Goal: Transaction & Acquisition: Purchase product/service

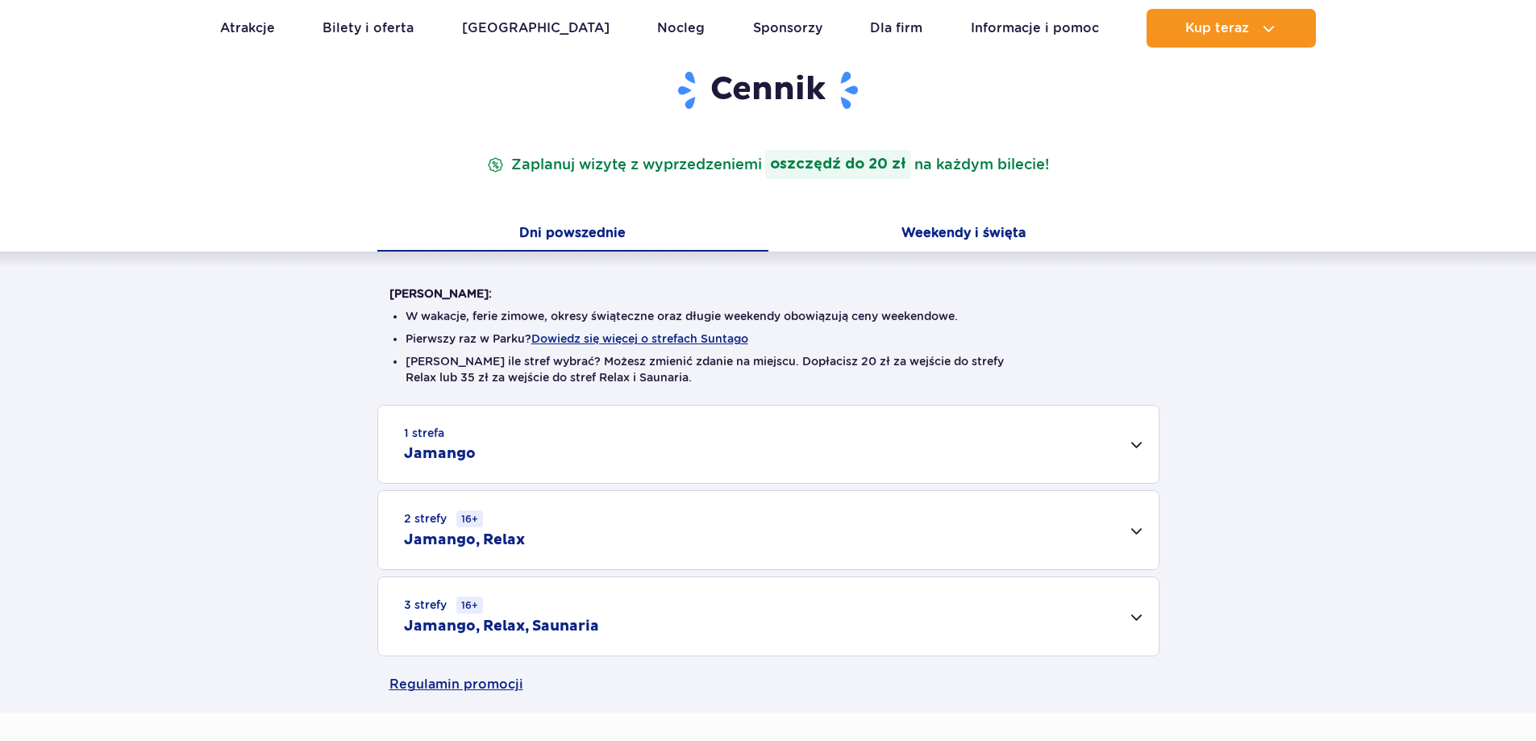
scroll to position [242, 0]
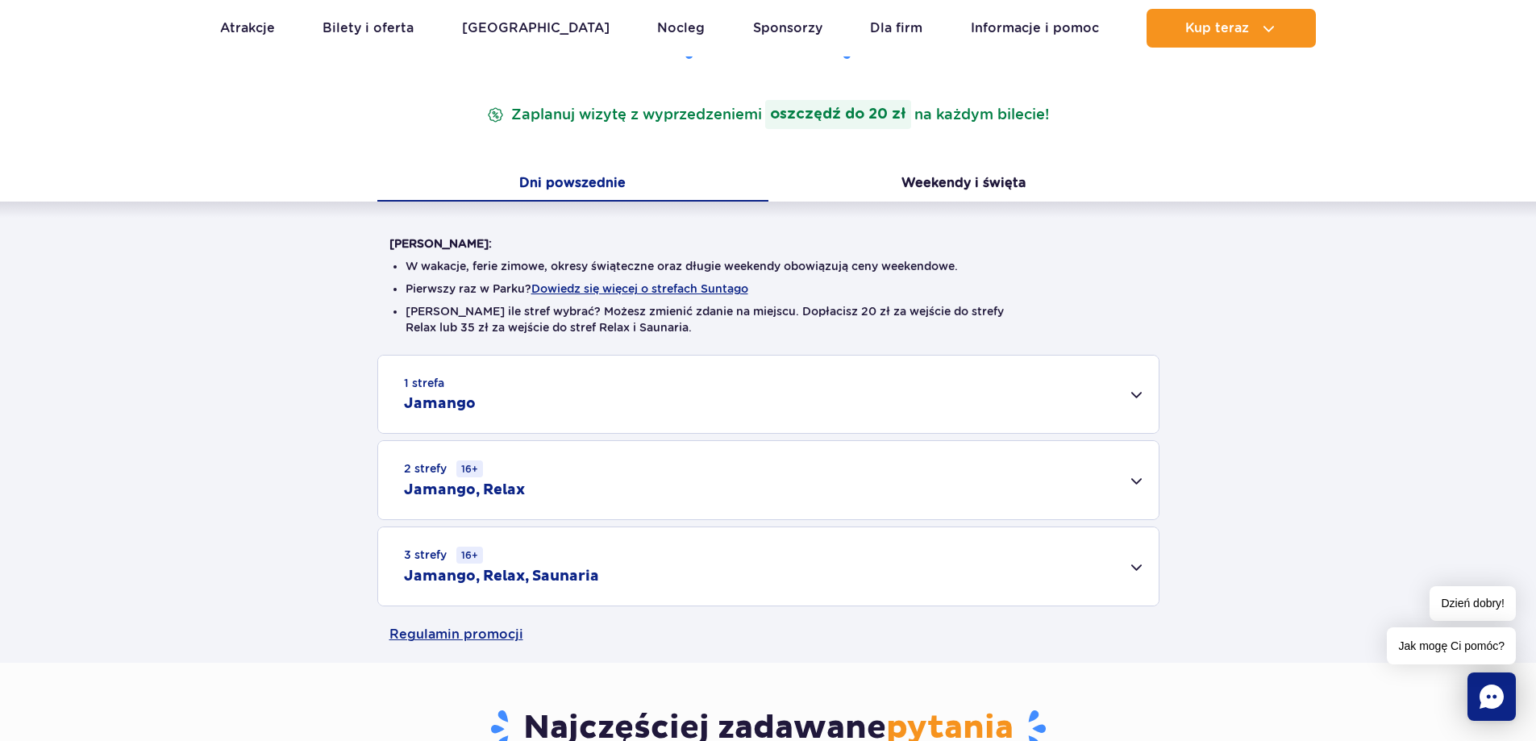
click at [425, 392] on div "1 strefa Jamango" at bounding box center [768, 394] width 780 height 77
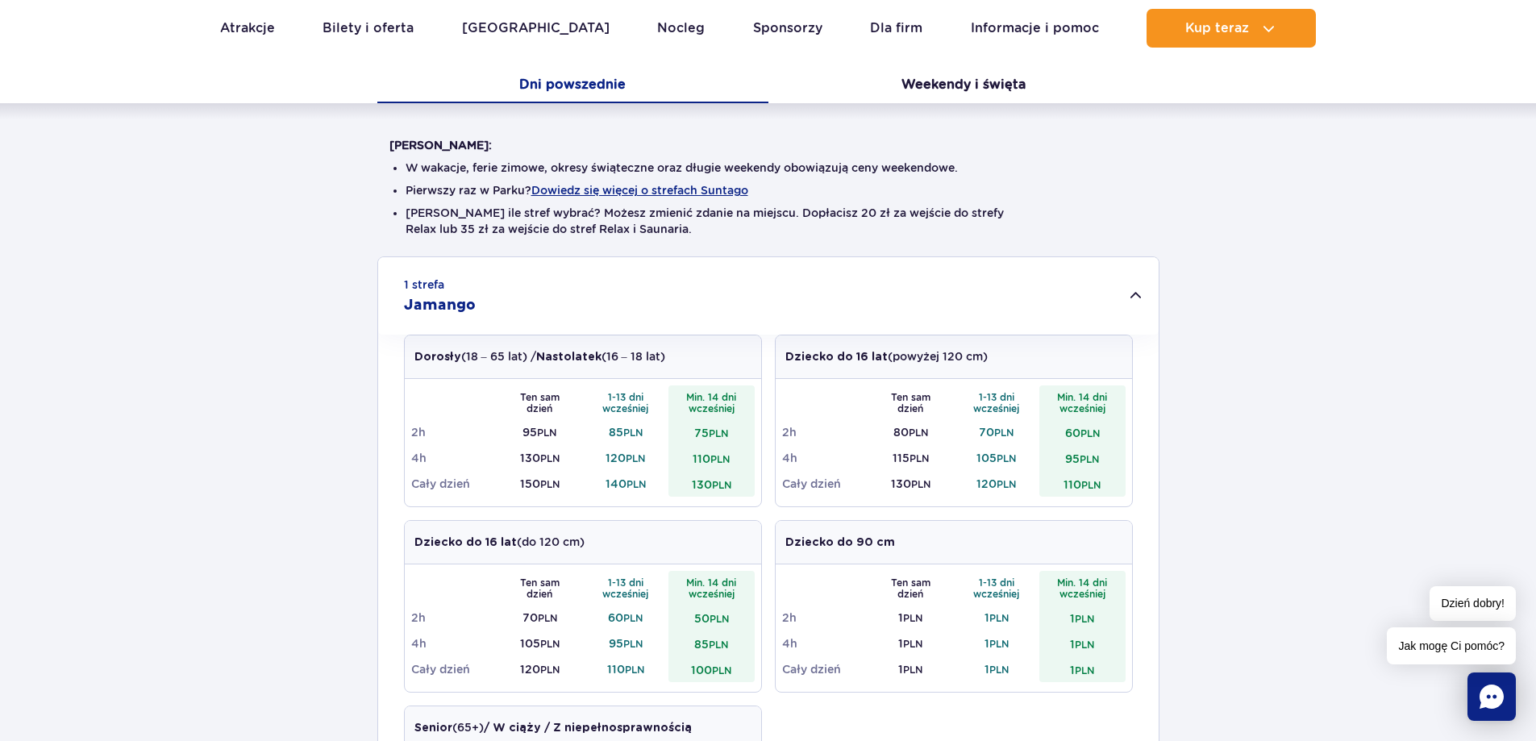
scroll to position [322, 0]
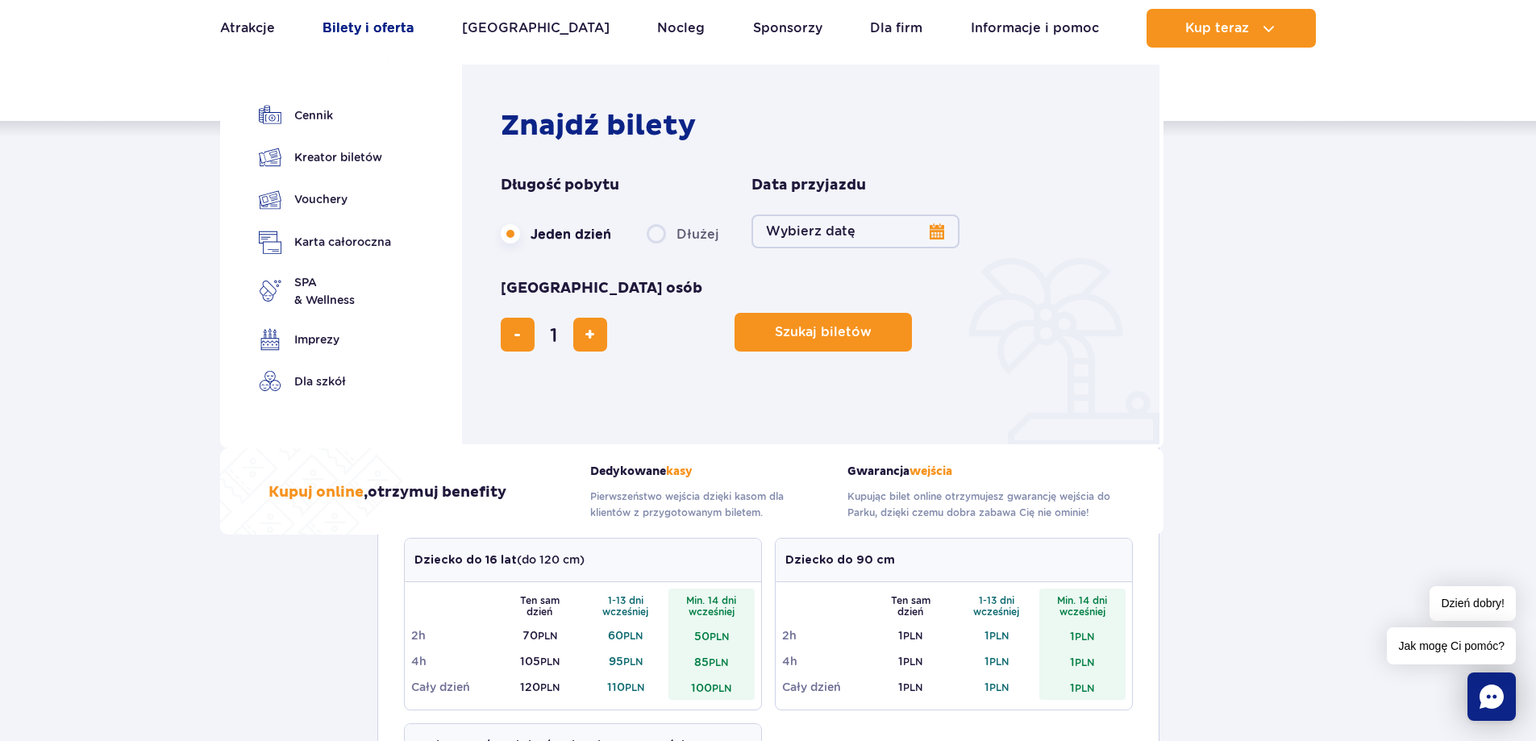
click at [389, 30] on link "Bilety i oferta" at bounding box center [367, 28] width 91 height 39
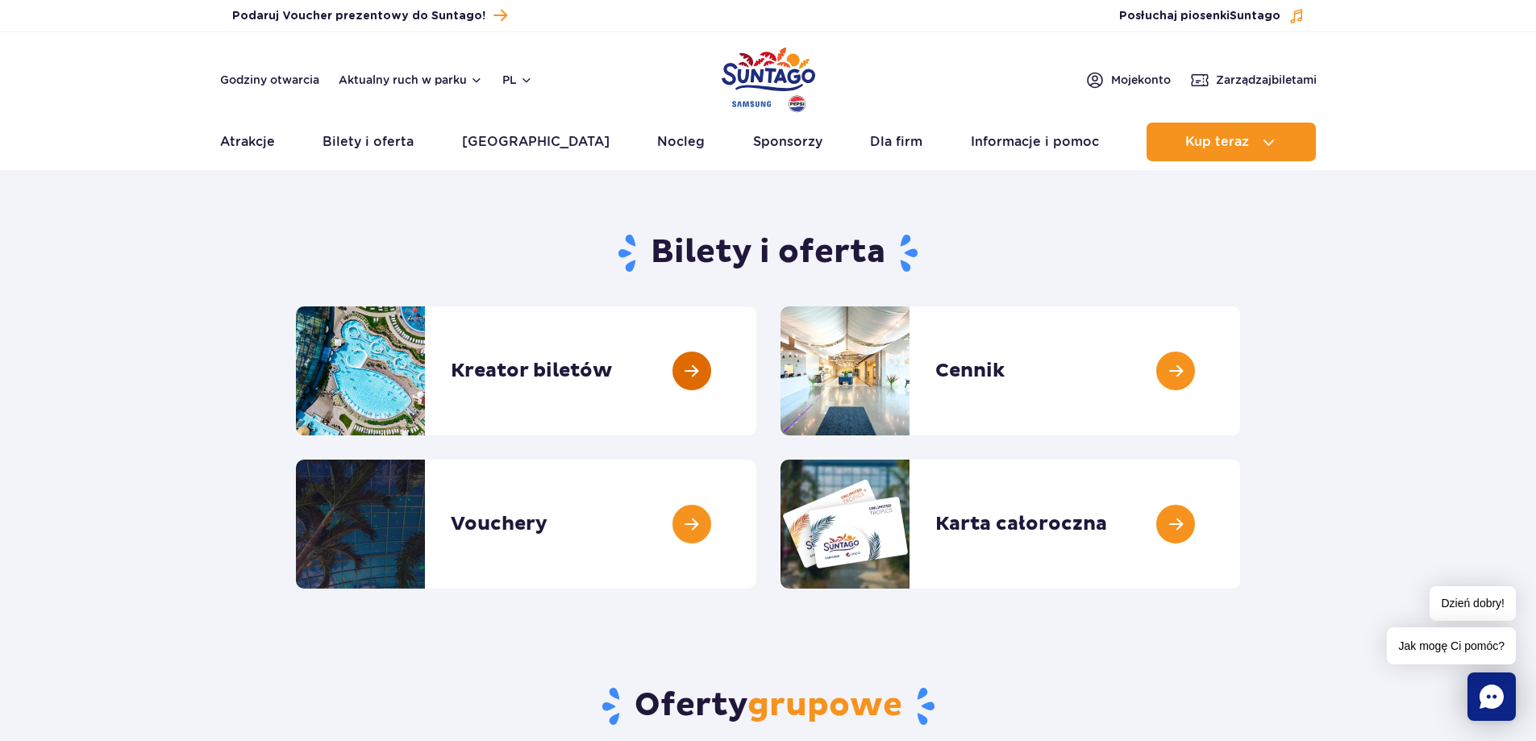
click at [756, 372] on link at bounding box center [756, 370] width 0 height 129
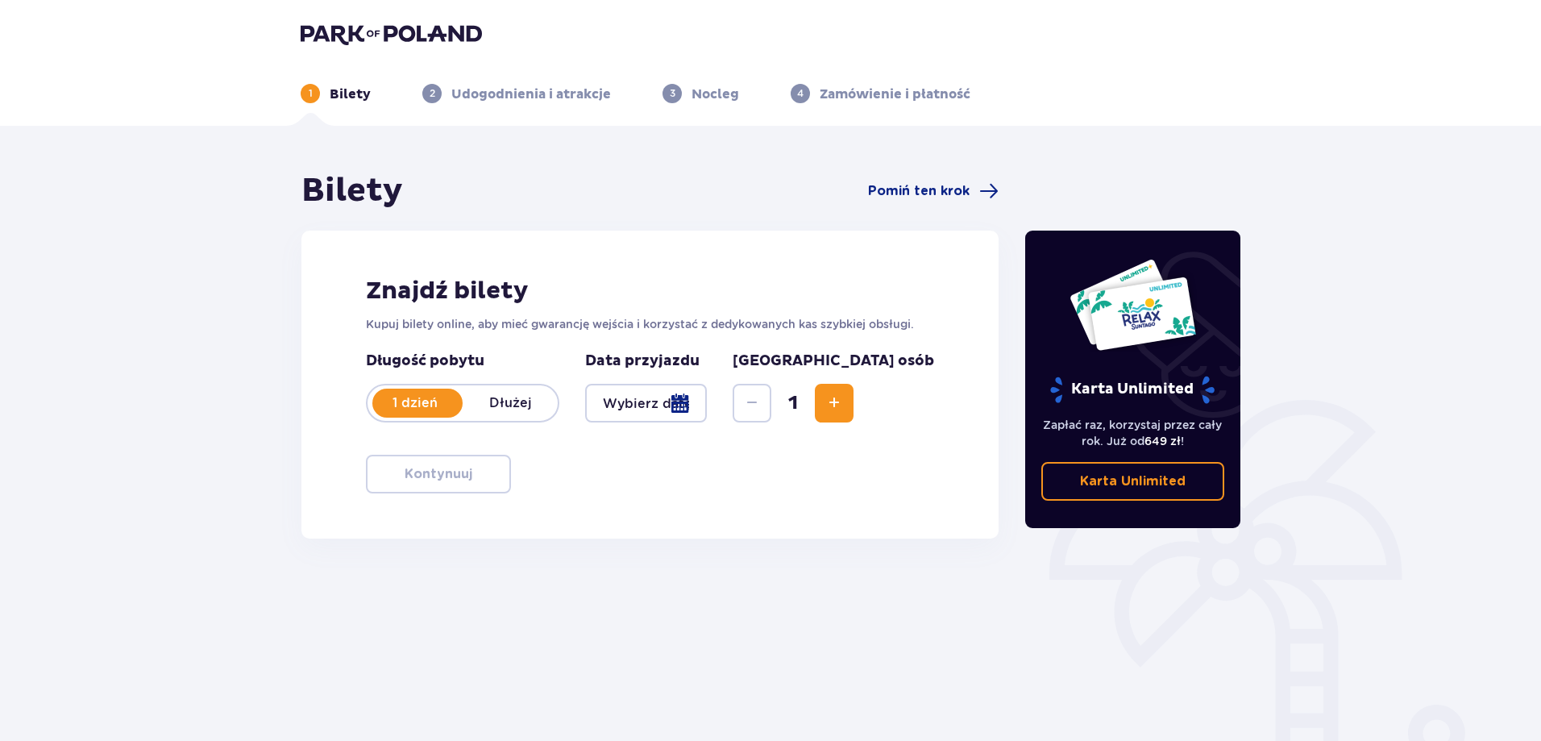
click at [707, 401] on div at bounding box center [646, 403] width 122 height 39
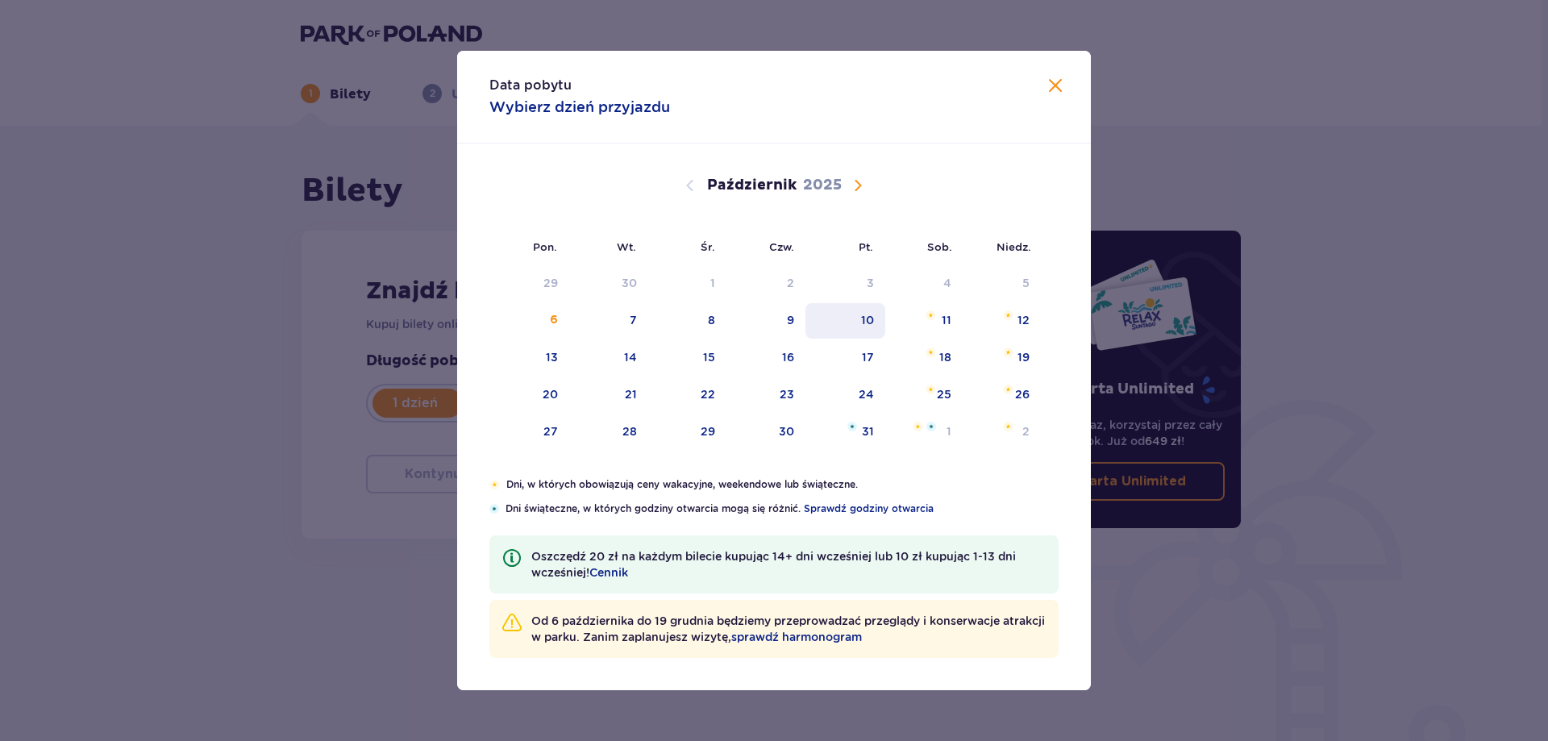
click at [868, 318] on div "10" at bounding box center [867, 320] width 13 height 16
type input "10.10.25"
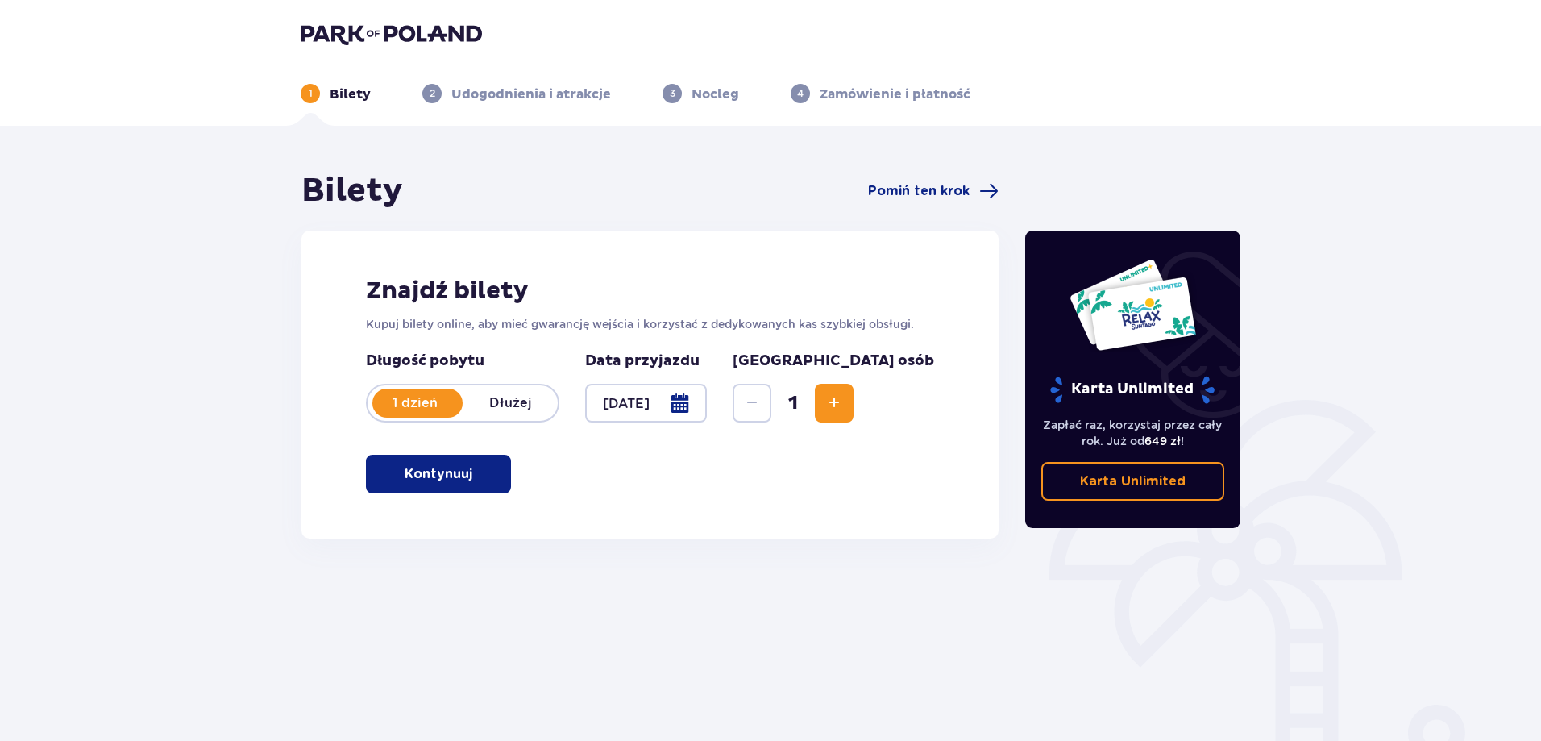
click at [844, 401] on span "Zwiększ" at bounding box center [834, 402] width 19 height 19
click at [477, 476] on span "button" at bounding box center [475, 473] width 19 height 19
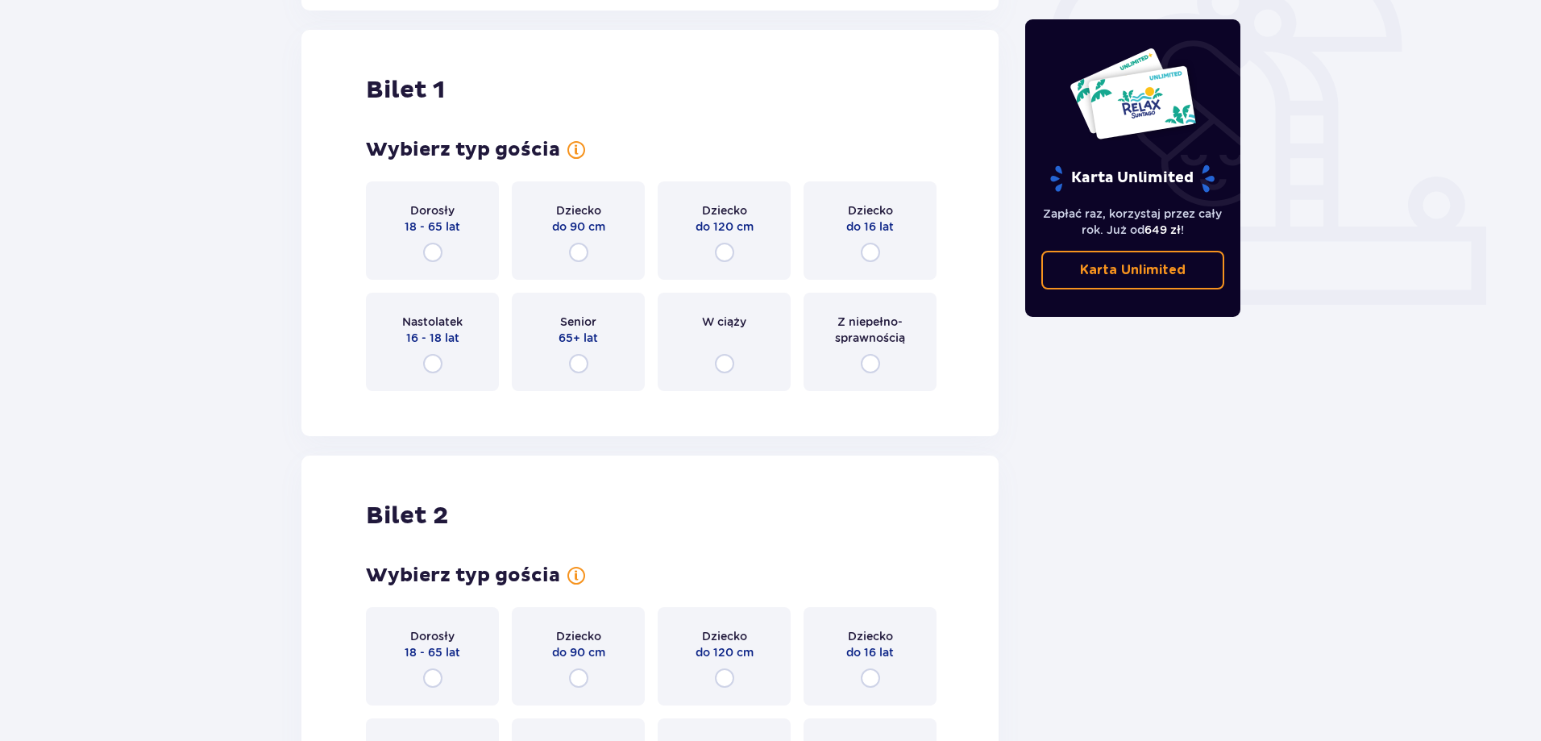
scroll to position [539, 0]
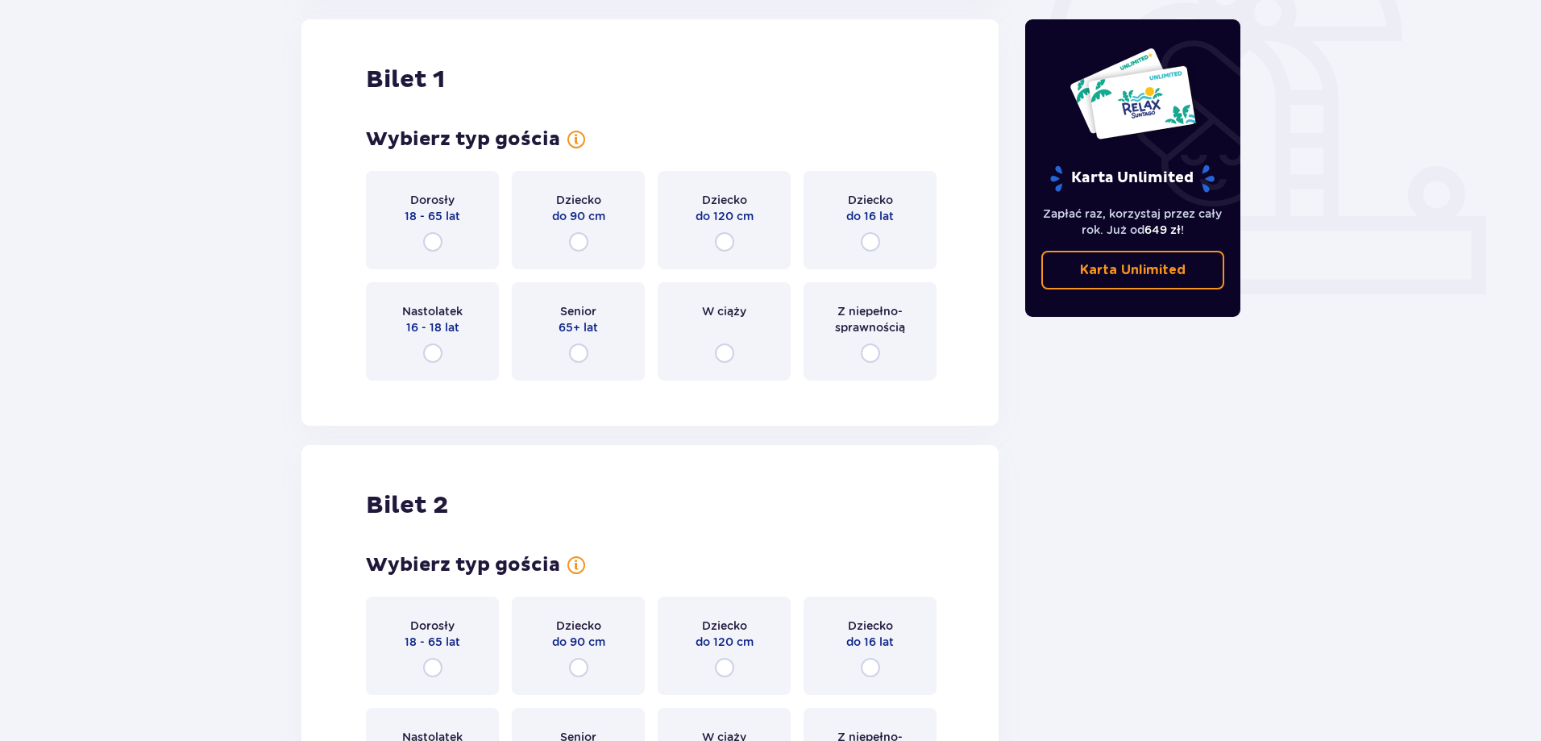
click at [430, 236] on input "radio" at bounding box center [432, 241] width 19 height 19
radio input "true"
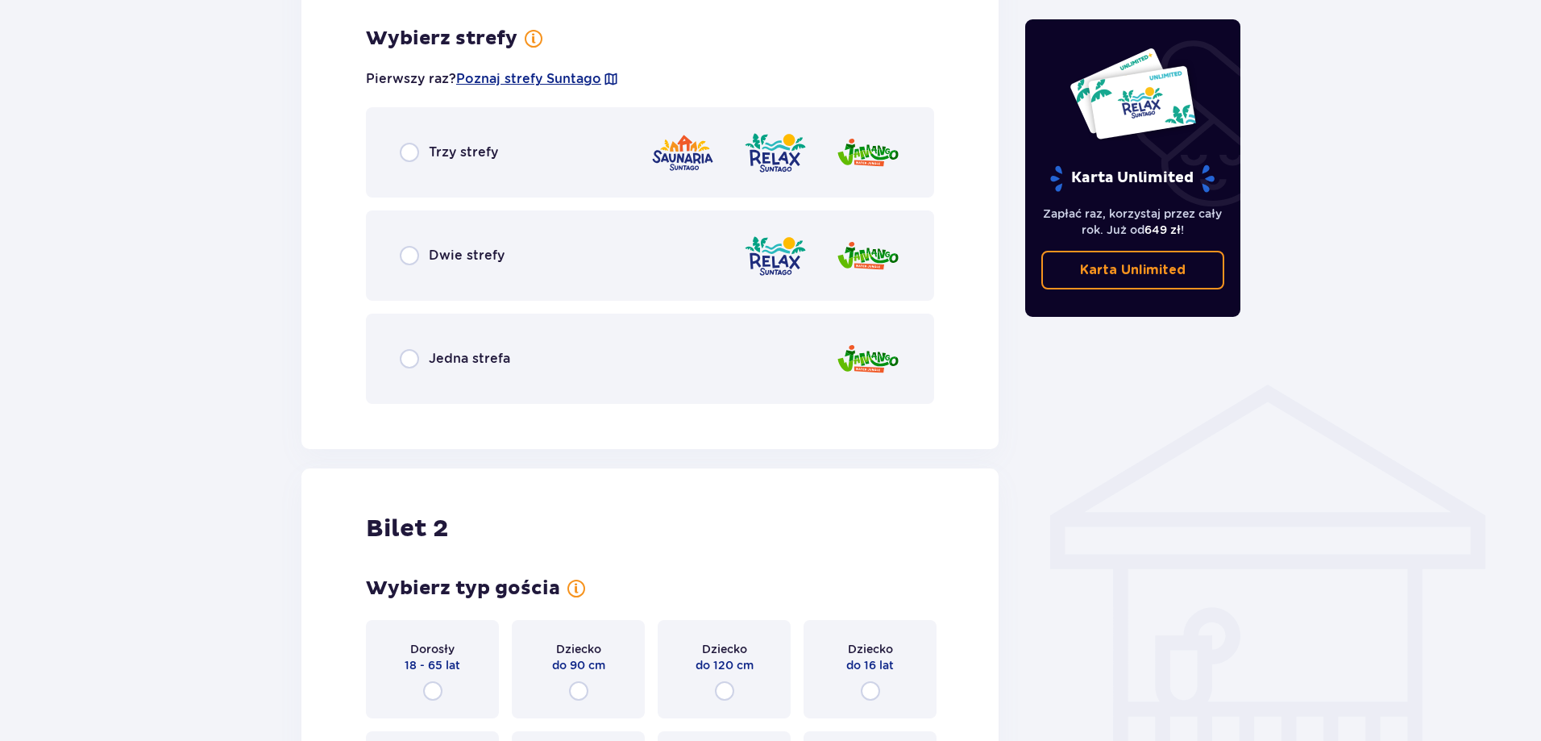
scroll to position [932, 0]
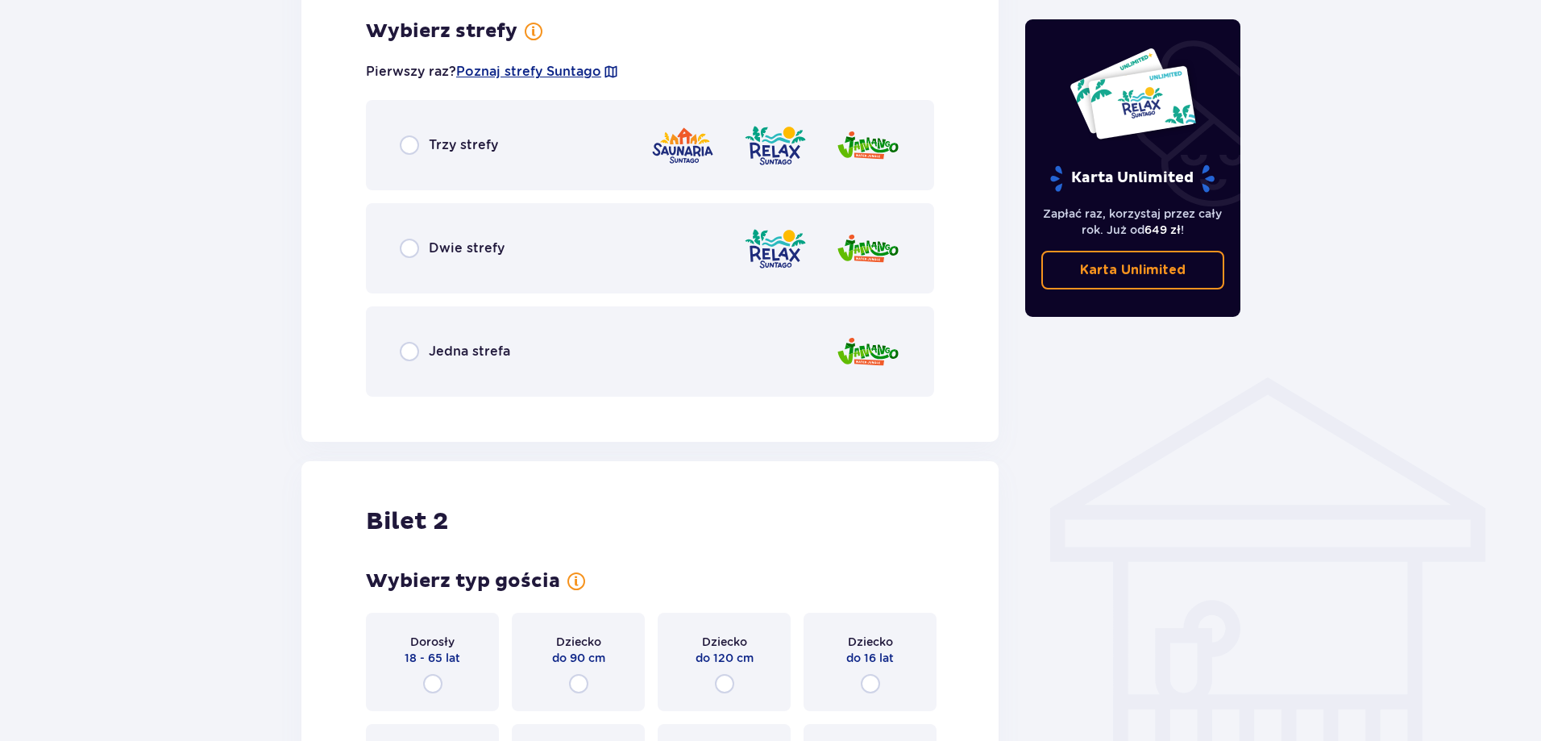
click at [410, 351] on input "radio" at bounding box center [409, 351] width 19 height 19
radio input "true"
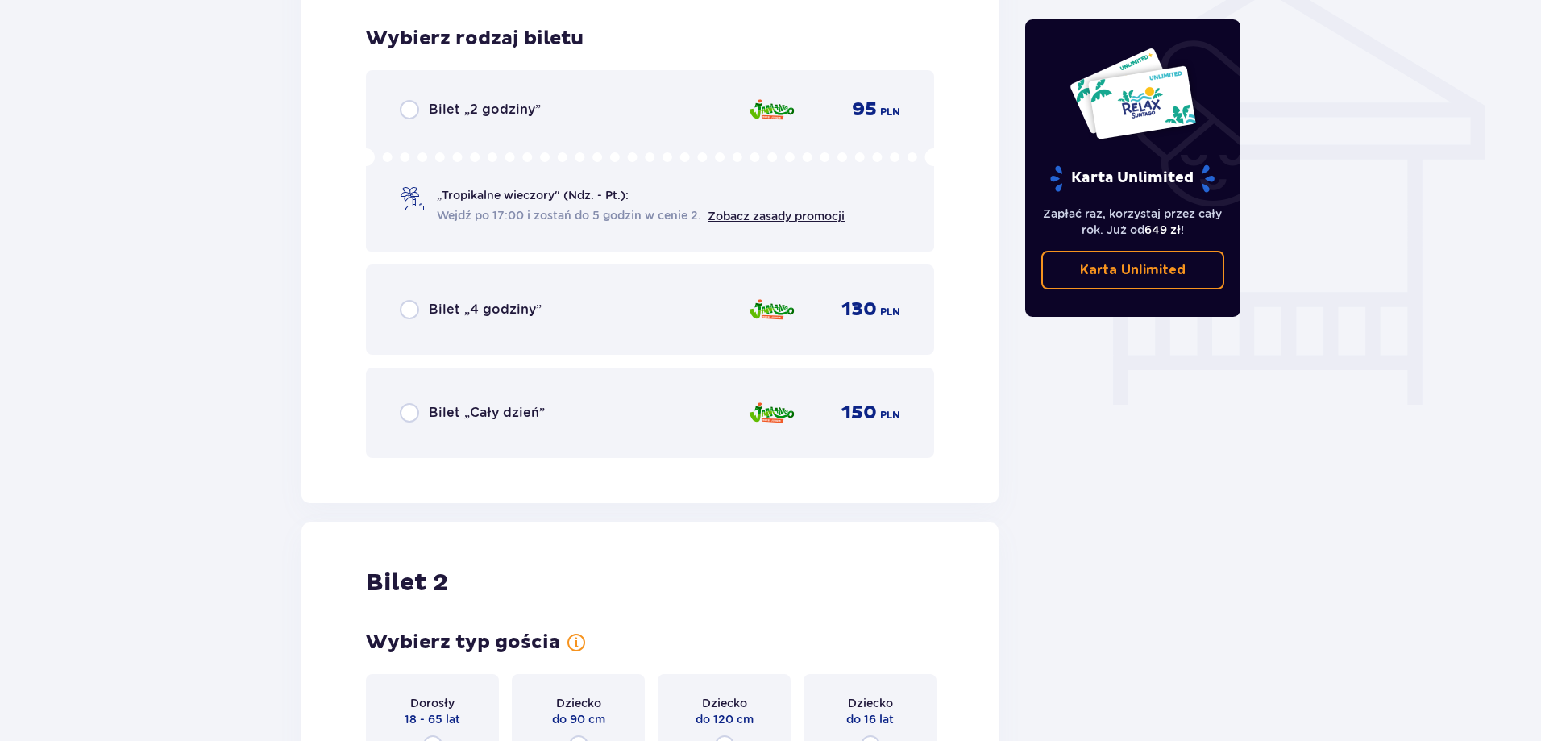
scroll to position [1342, 0]
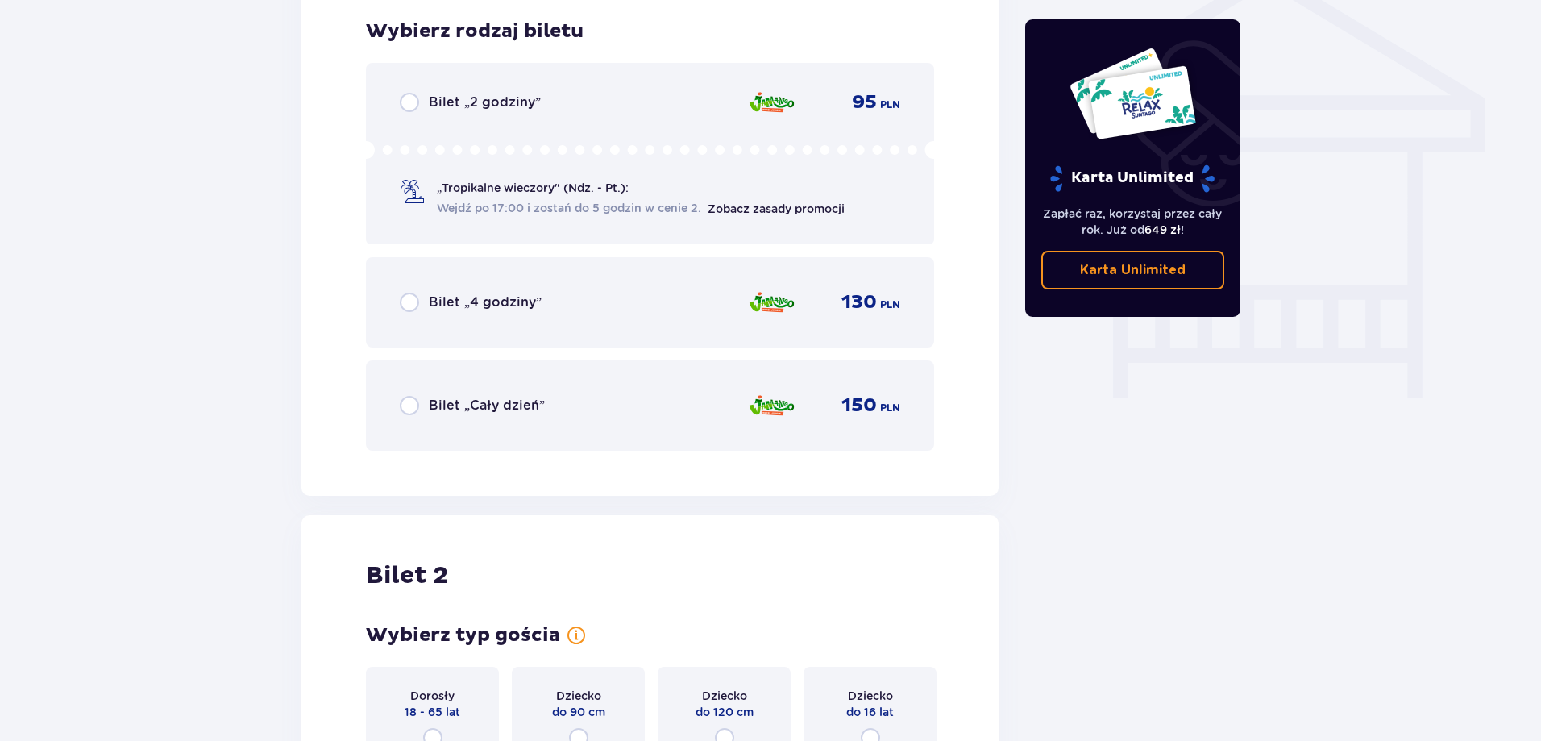
click at [406, 406] on input "radio" at bounding box center [409, 405] width 19 height 19
radio input "true"
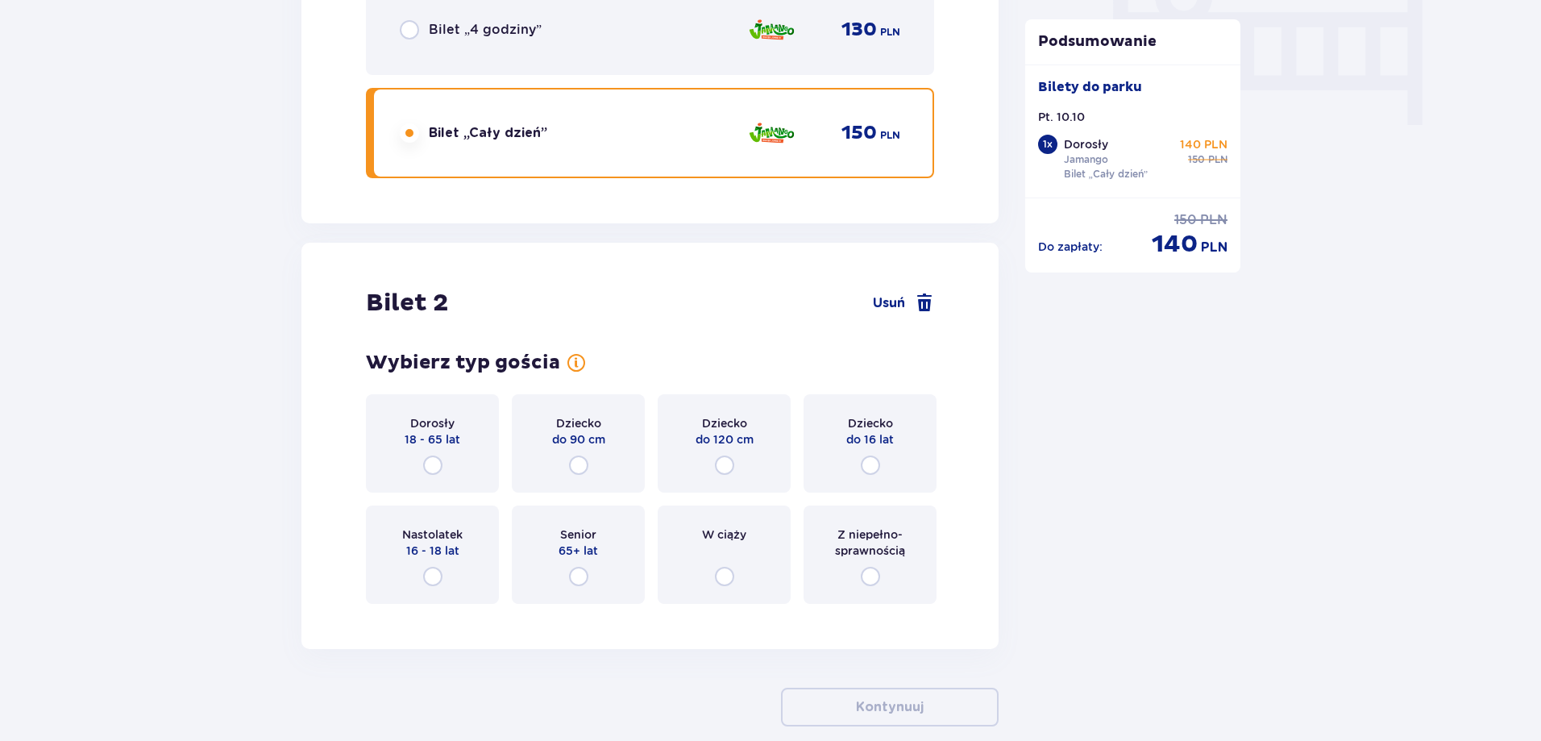
scroll to position [1616, 0]
click at [426, 468] on div "Dorosły 18 - 65 lat" at bounding box center [432, 442] width 133 height 98
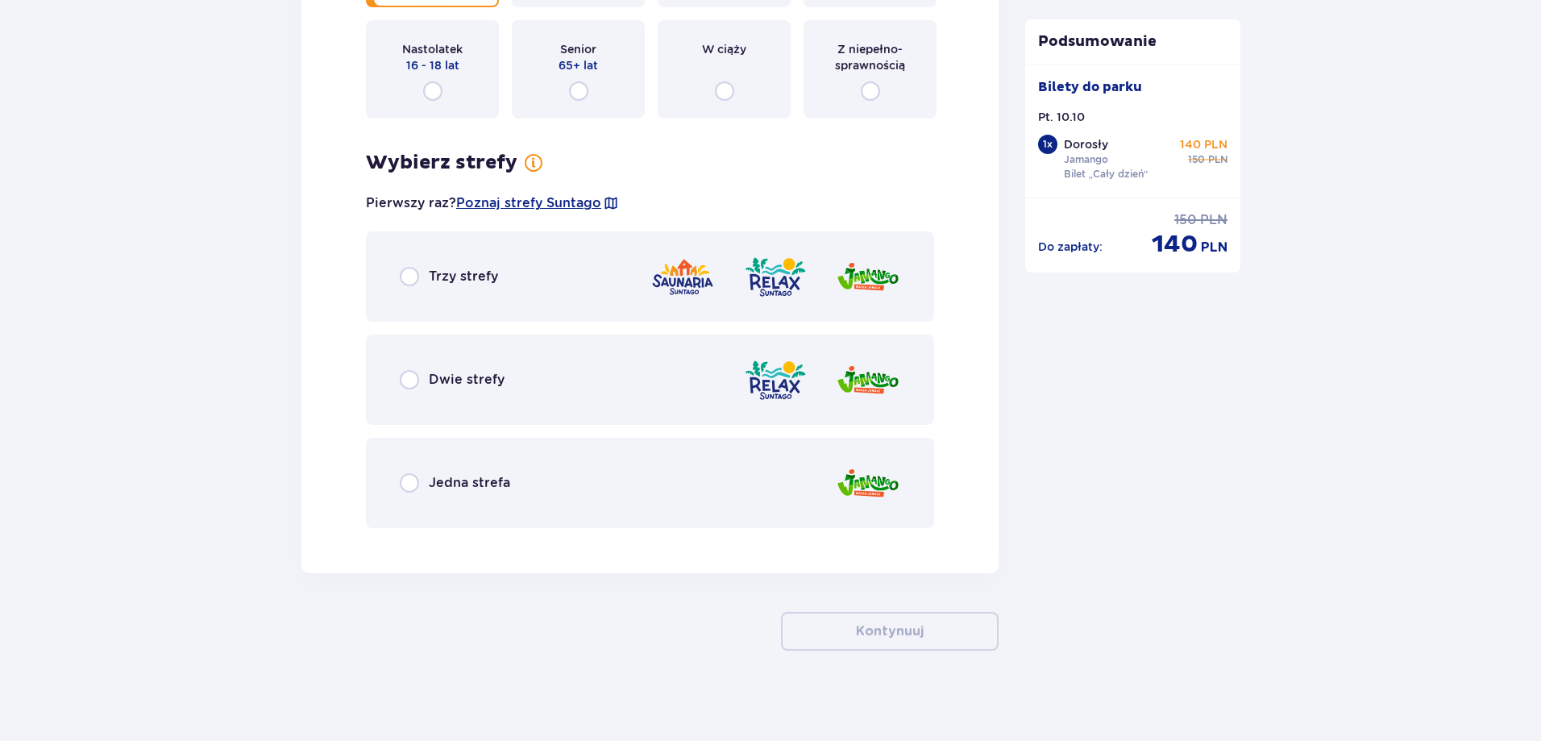
scroll to position [2106, 0]
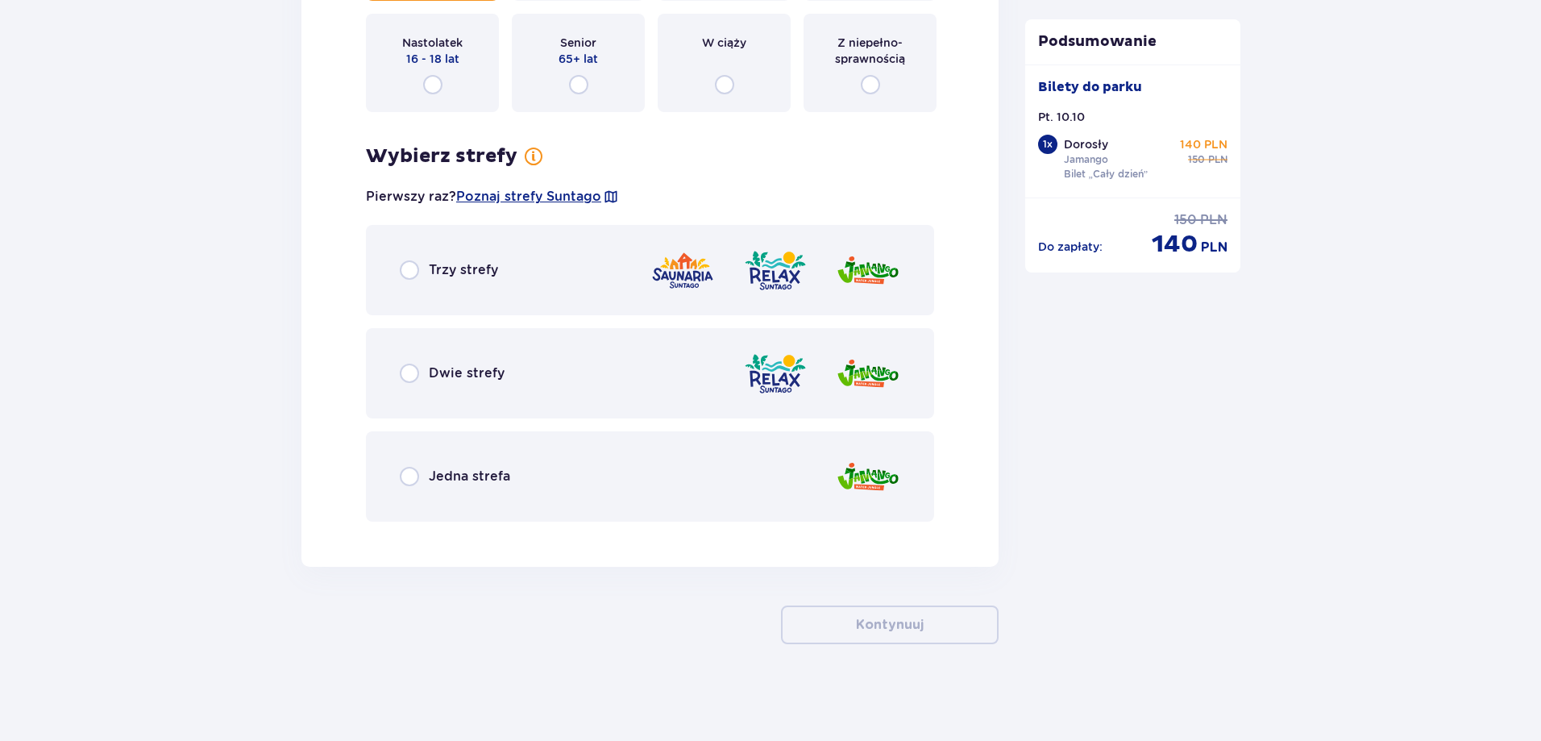
click at [416, 470] on input "radio" at bounding box center [409, 476] width 19 height 19
radio input "true"
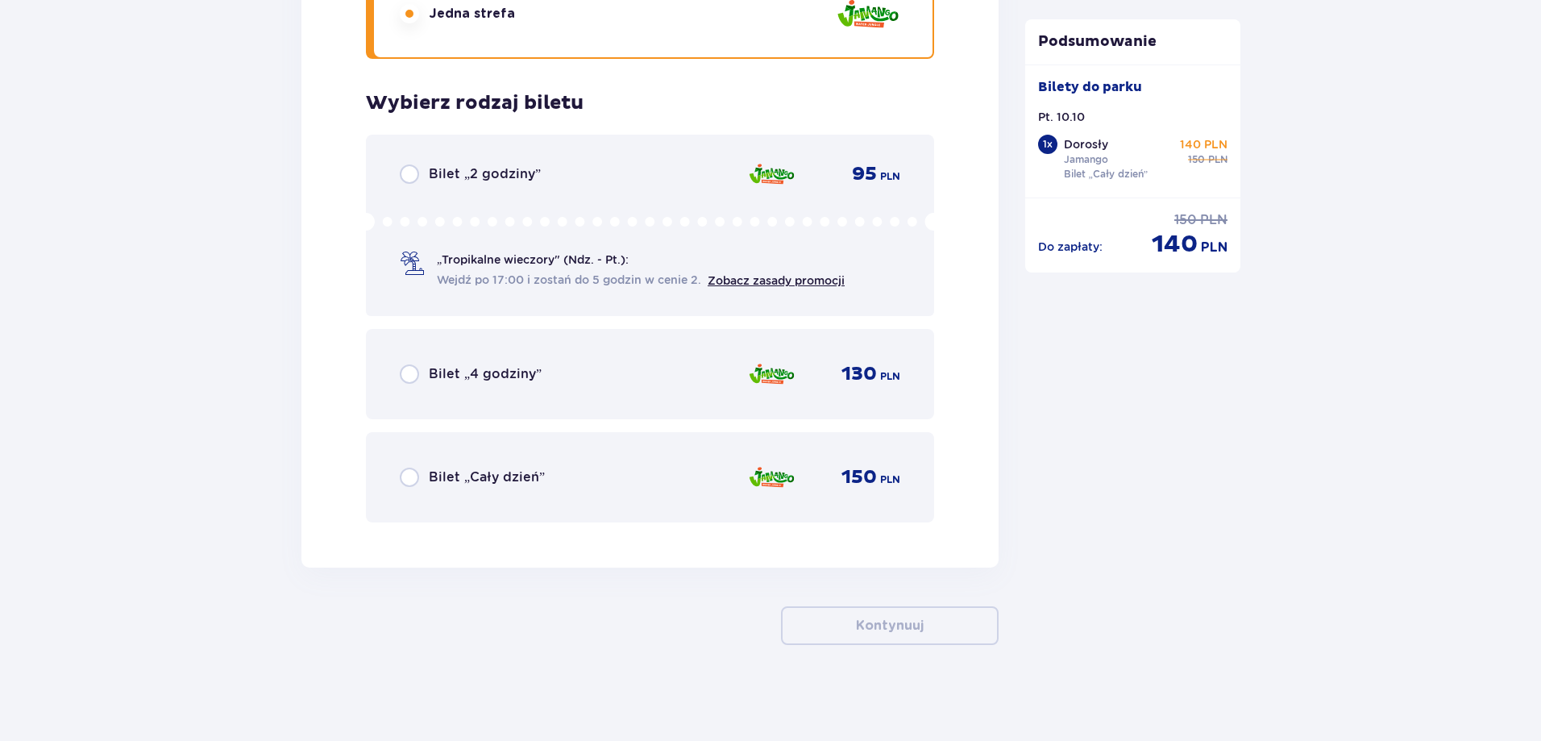
scroll to position [2569, 0]
click at [403, 474] on input "radio" at bounding box center [409, 476] width 19 height 19
radio input "true"
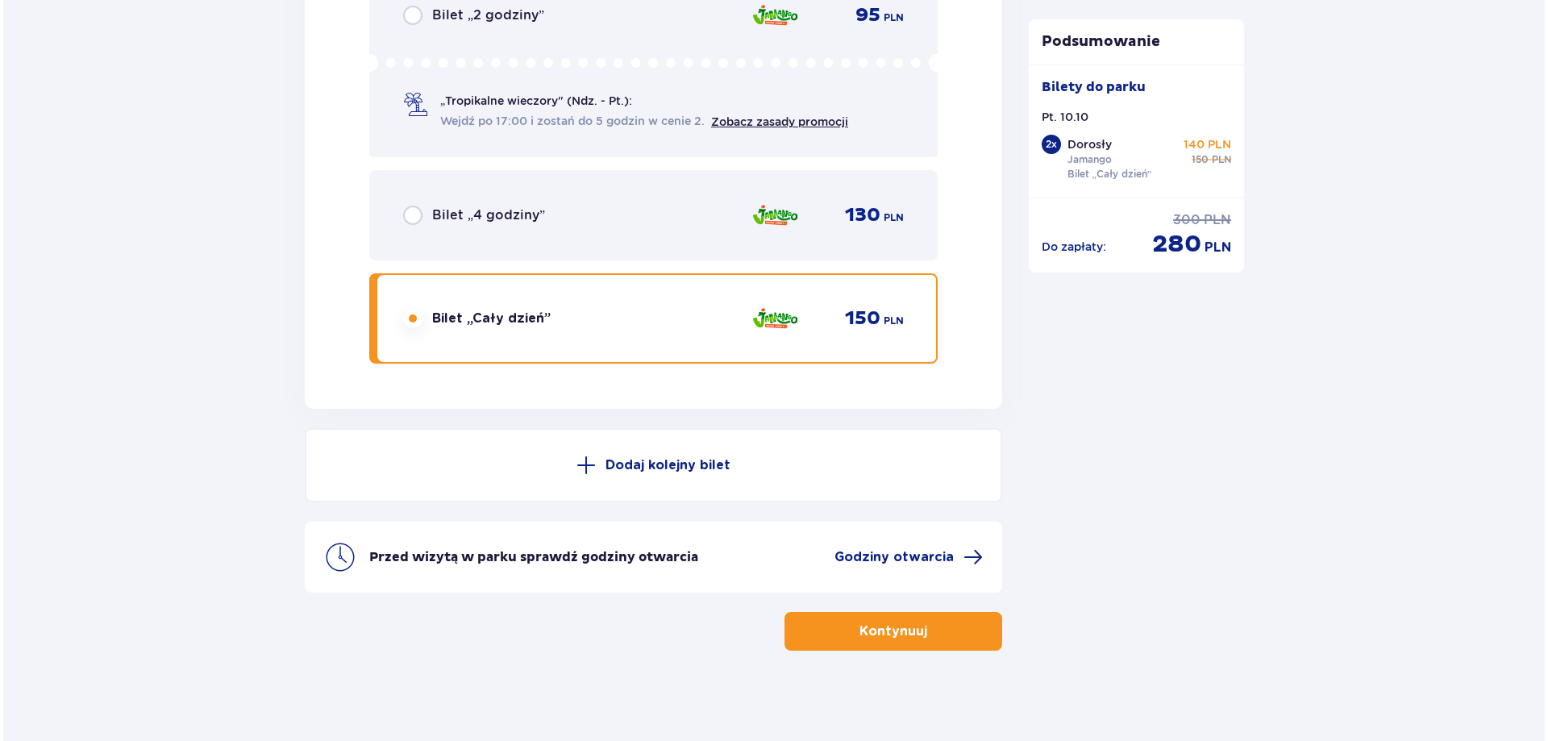
scroll to position [2734, 0]
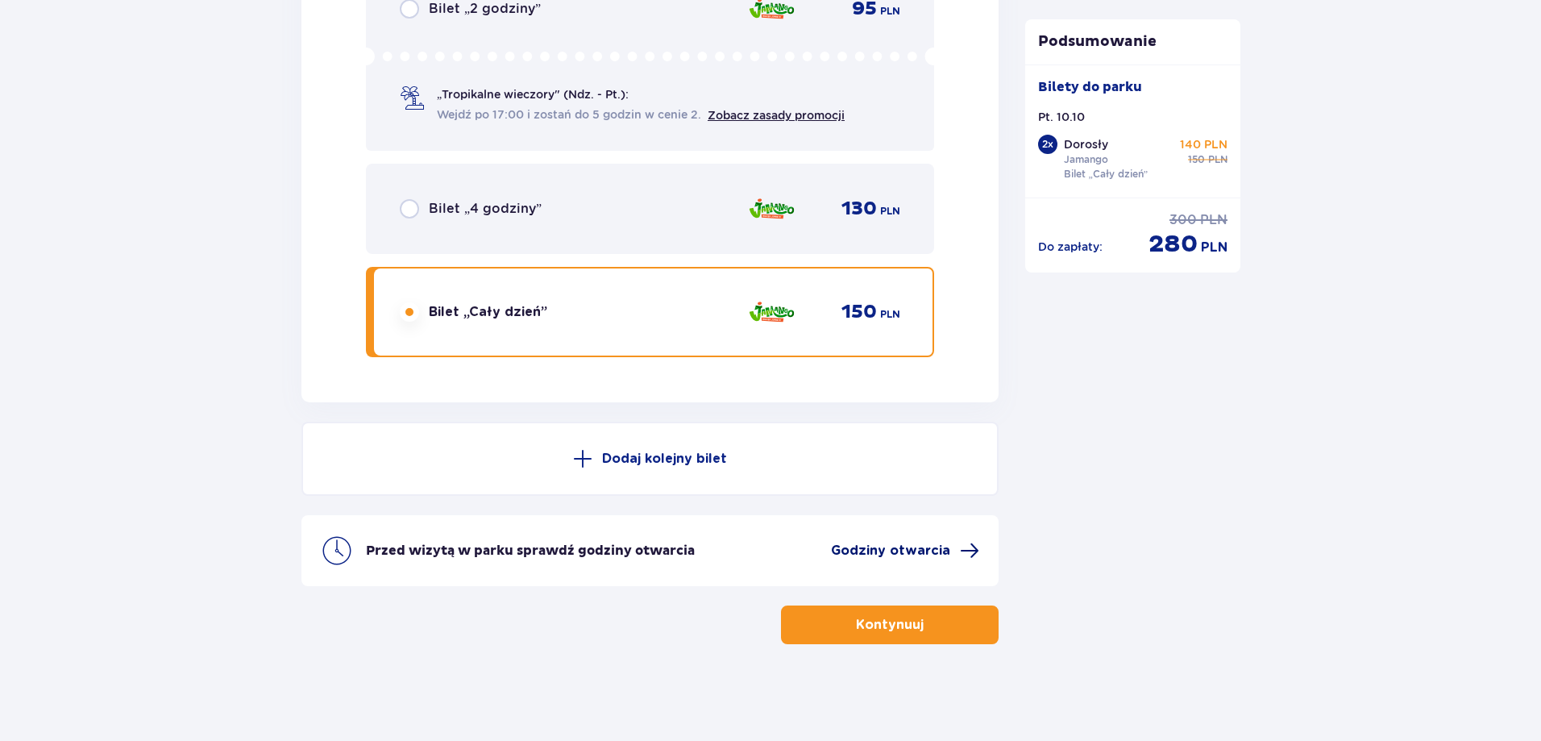
click at [899, 541] on span "Godziny otwarcia" at bounding box center [905, 550] width 148 height 19
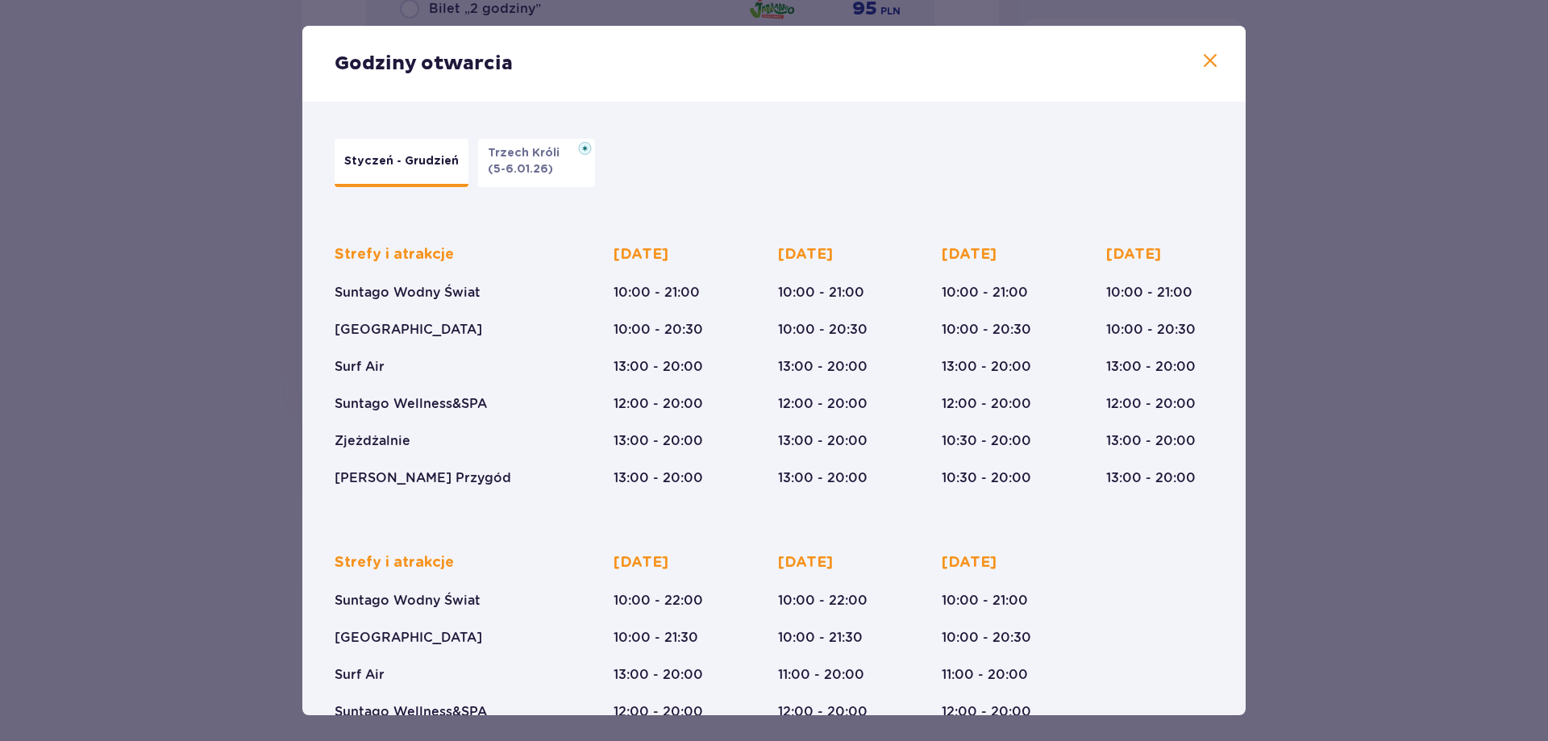
click at [410, 168] on p "Styczeń - Grudzień" at bounding box center [401, 161] width 114 height 16
click at [493, 169] on p "(5-6.01.26)" at bounding box center [520, 169] width 65 height 16
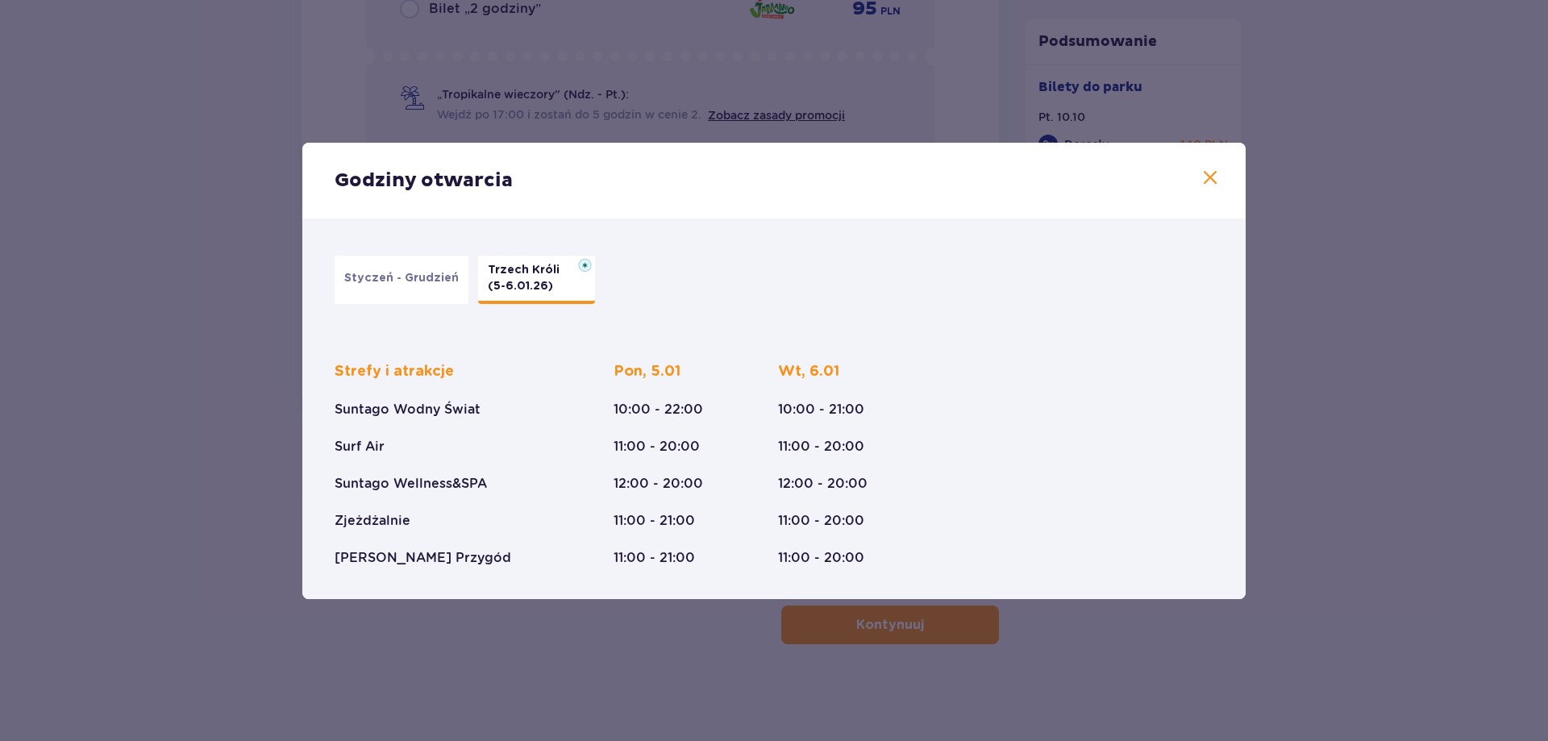
click at [392, 264] on button "Styczeń - Grudzień" at bounding box center [402, 280] width 134 height 48
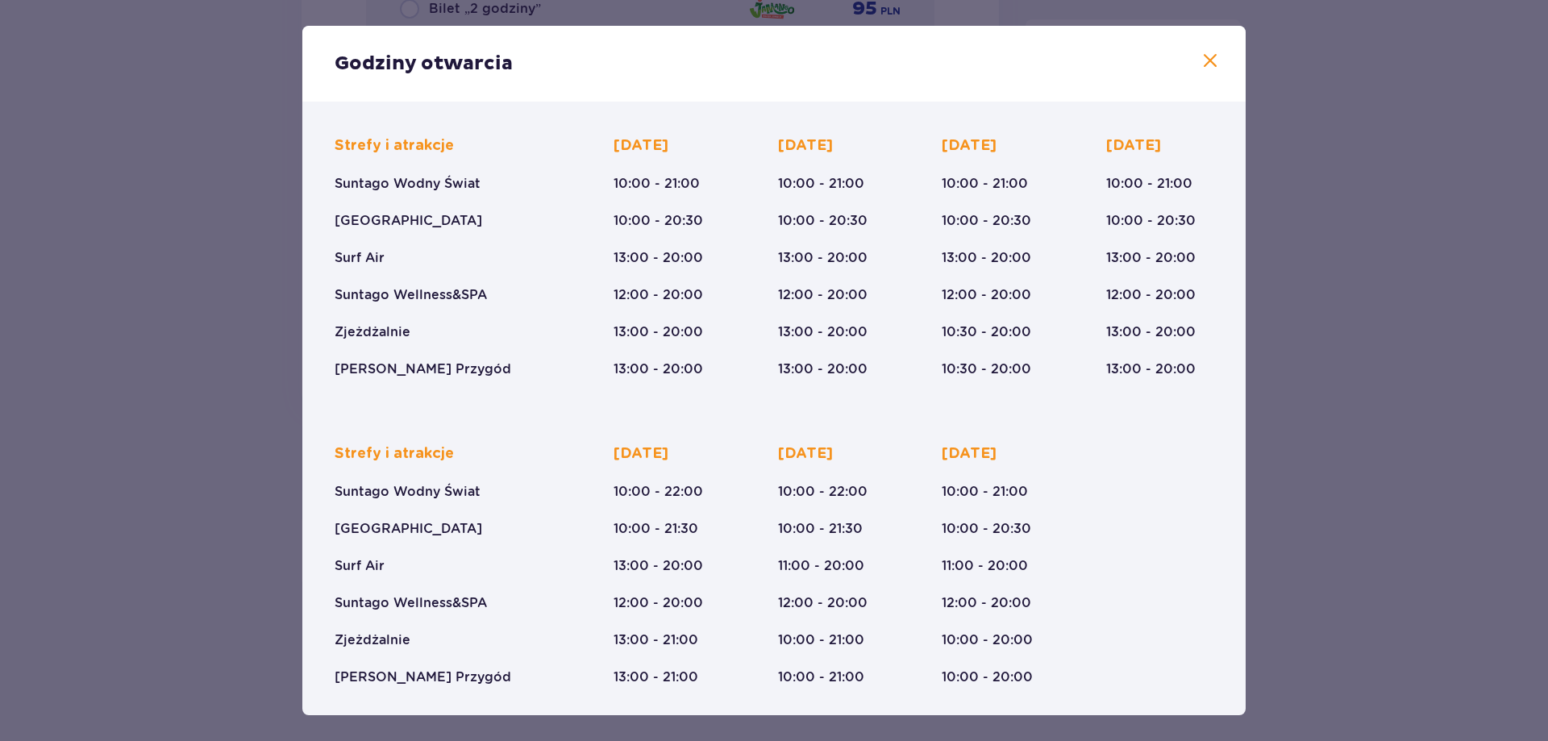
scroll to position [112, 0]
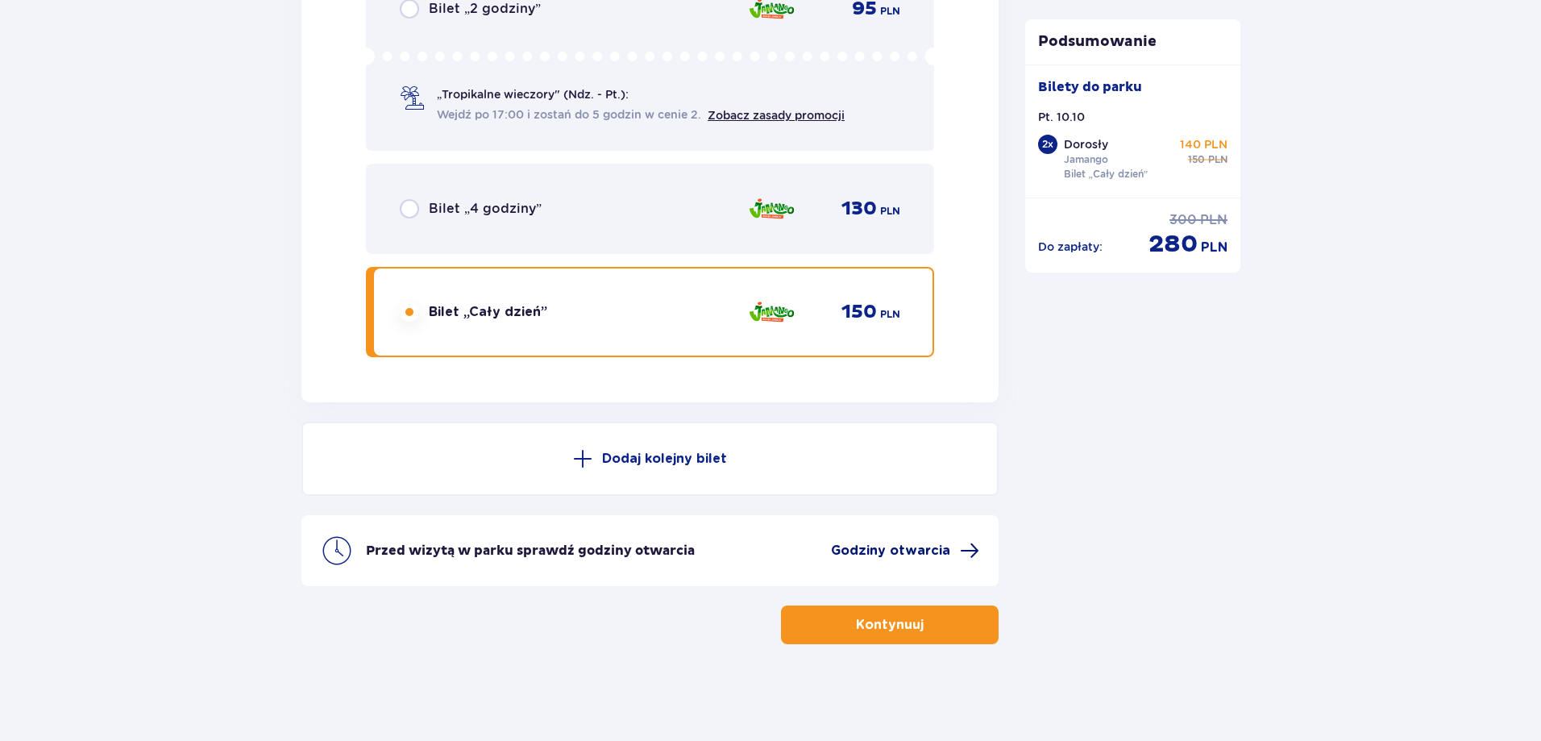
click at [886, 551] on span "Godziny otwarcia" at bounding box center [890, 551] width 119 height 18
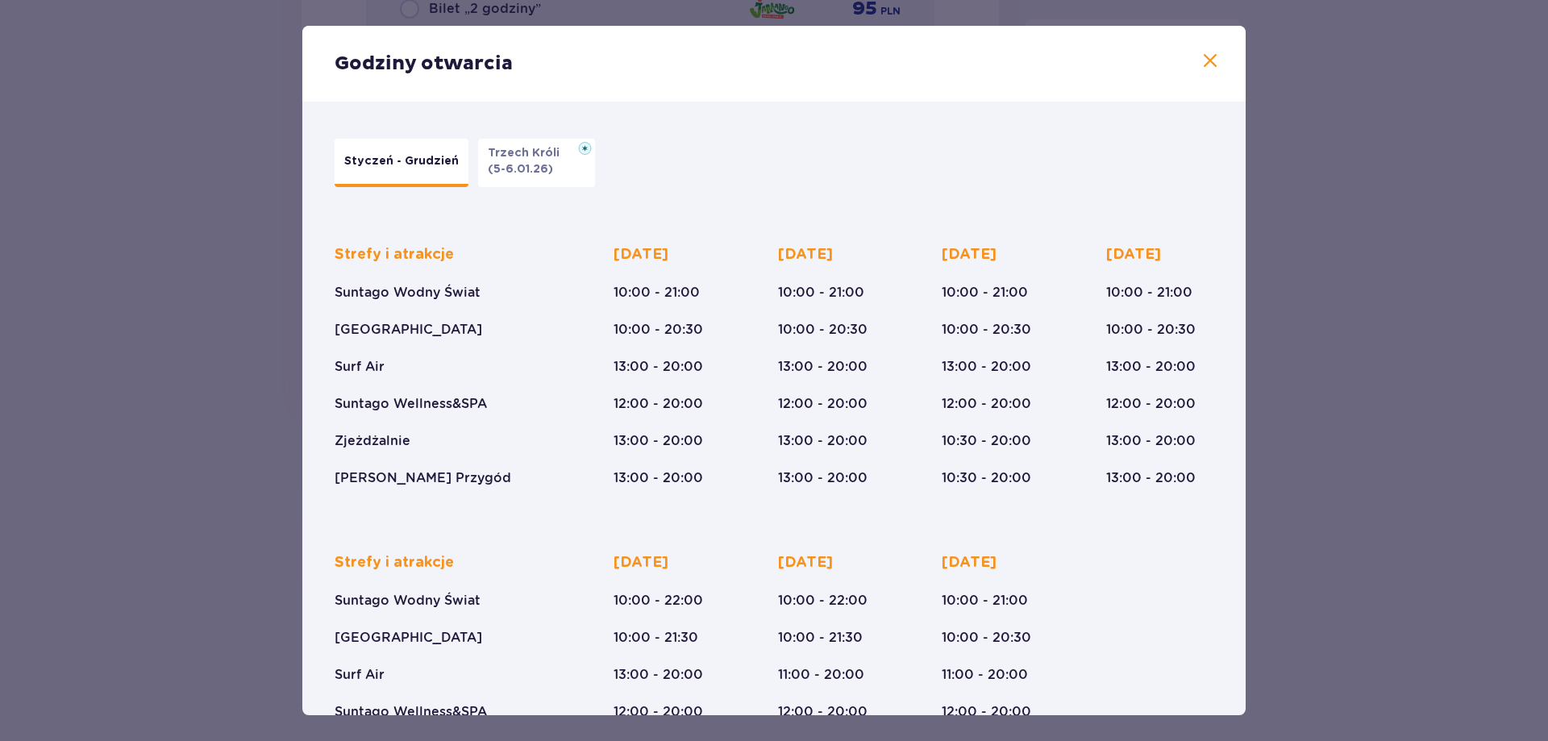
click at [622, 440] on p "13:00 - 20:00" at bounding box center [658, 441] width 89 height 18
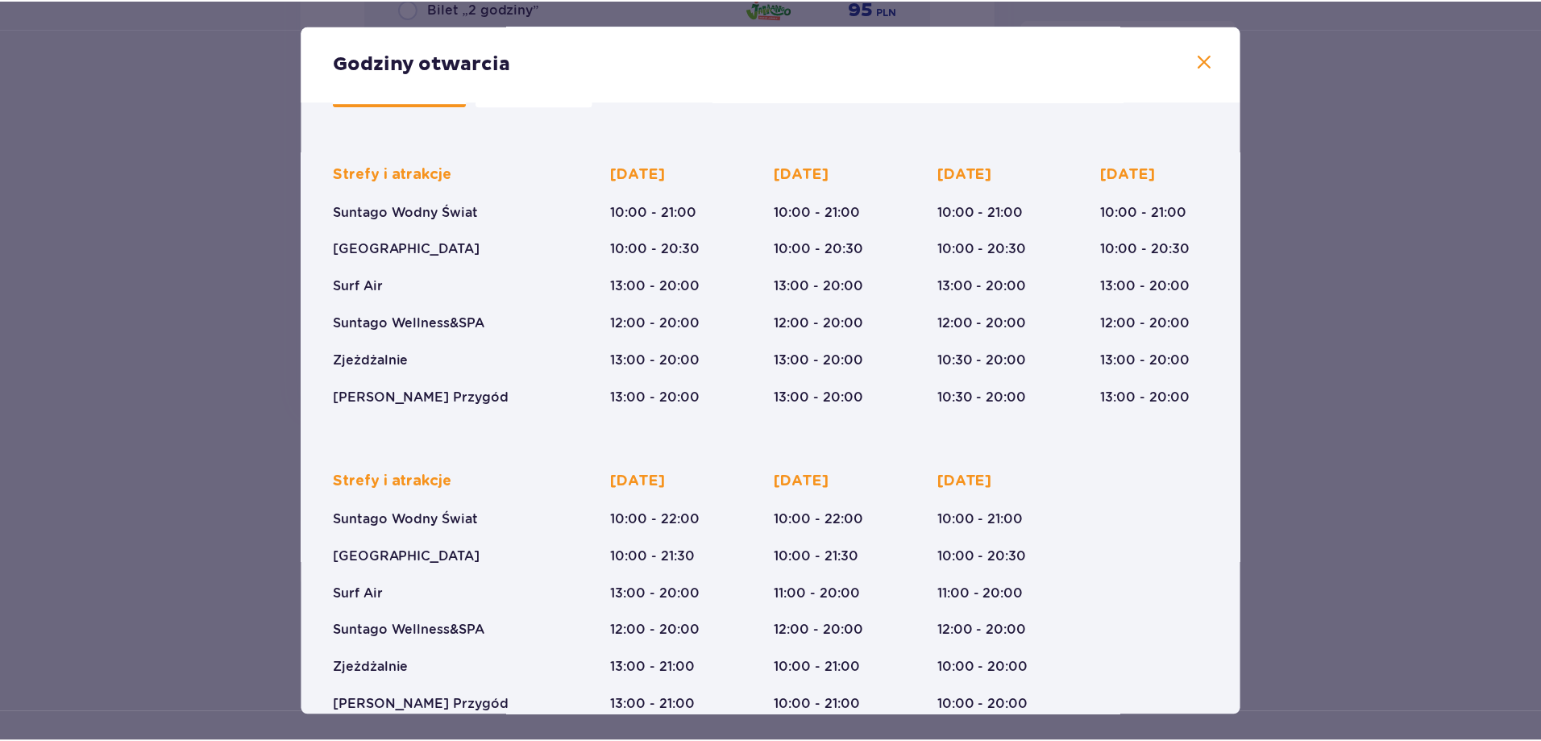
scroll to position [112, 0]
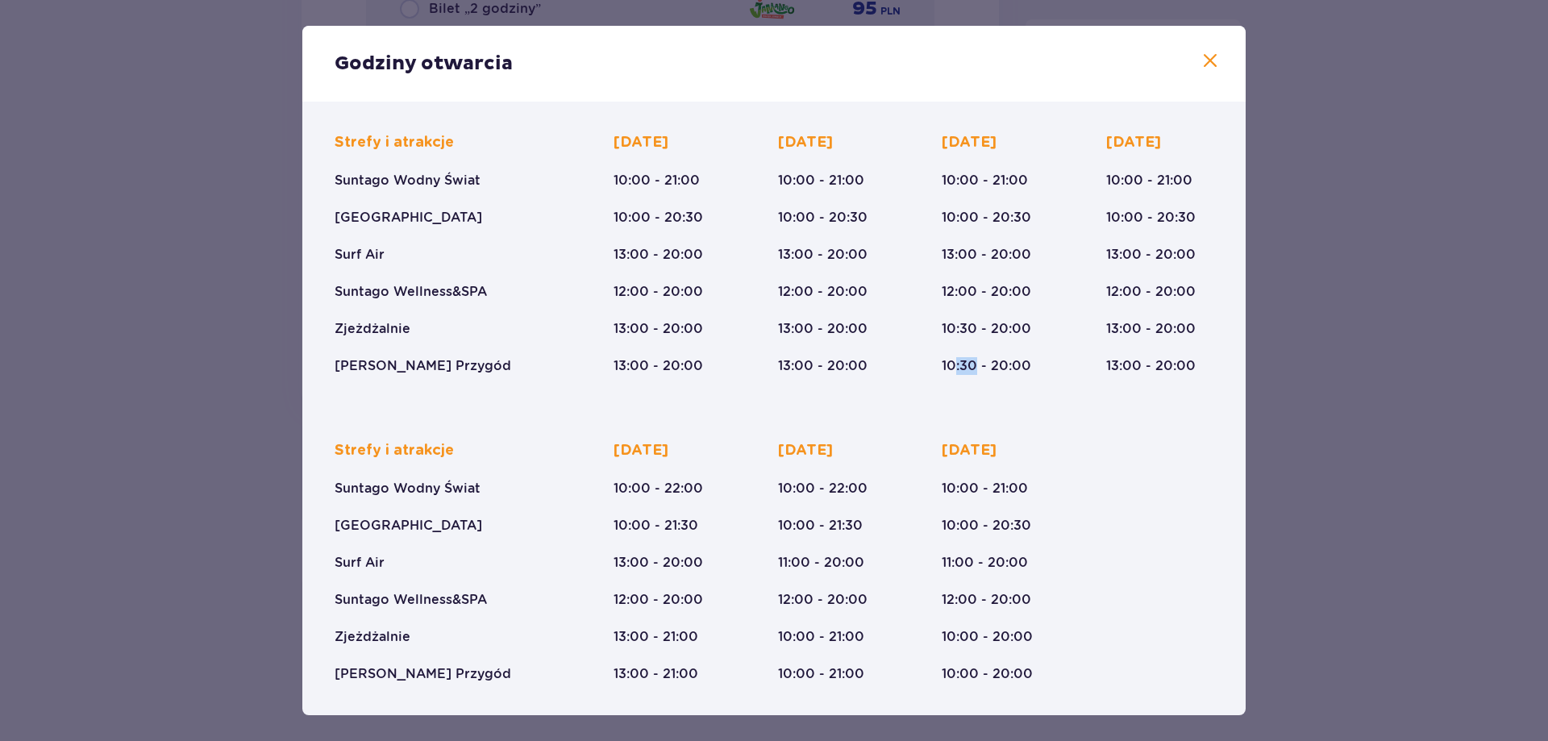
drag, startPoint x: 954, startPoint y: 368, endPoint x: 975, endPoint y: 368, distance: 21.0
click at [975, 368] on p "10:30 - 20:00" at bounding box center [986, 366] width 89 height 18
drag, startPoint x: 619, startPoint y: 675, endPoint x: 657, endPoint y: 675, distance: 37.9
click at [657, 675] on p "13:00 - 21:00" at bounding box center [656, 674] width 85 height 18
drag, startPoint x: 943, startPoint y: 327, endPoint x: 998, endPoint y: 357, distance: 62.4
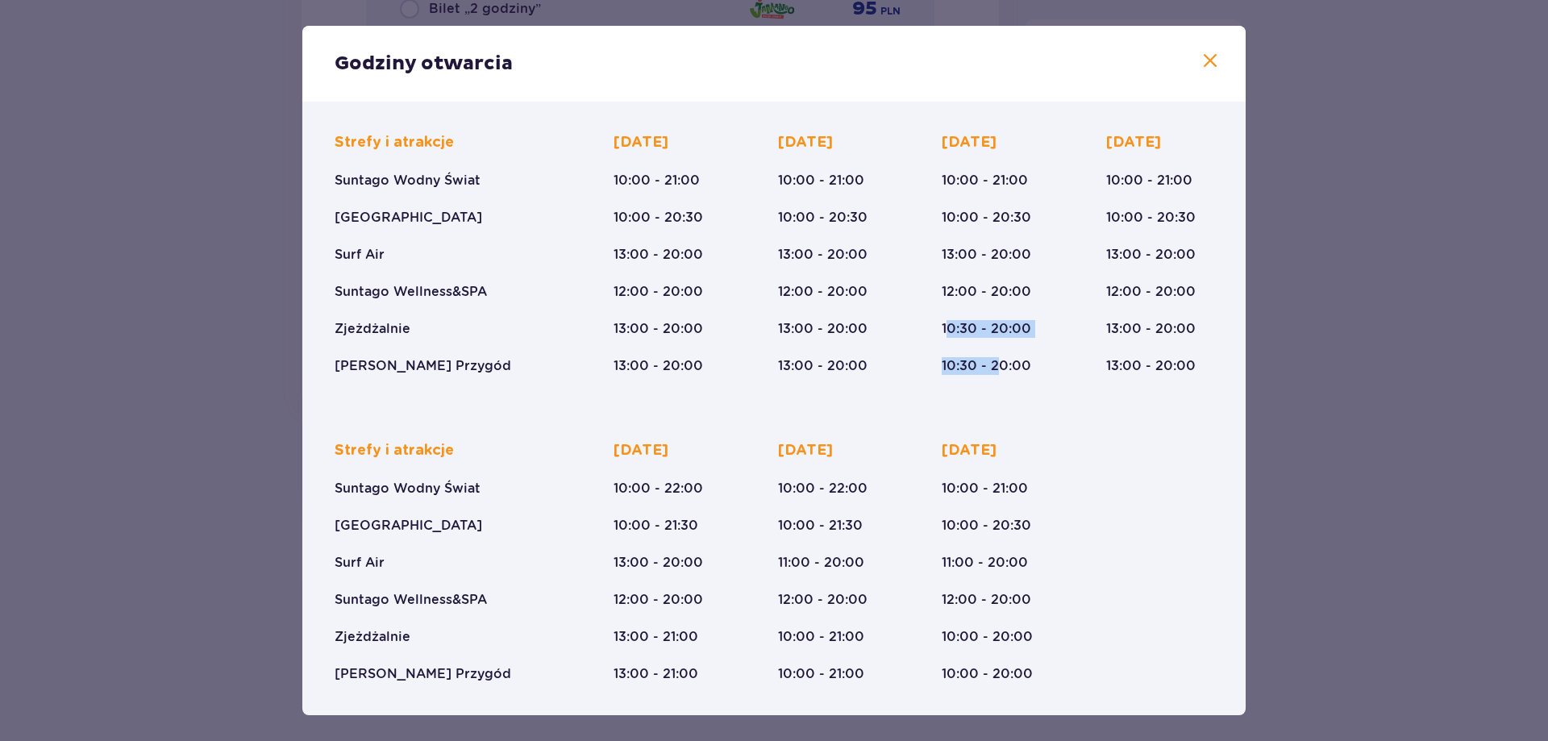
click at [998, 357] on div "Środa 10:00 - 21:00 10:00 - 20:30 13:00 - 20:00 12:00 - 20:00 10:30 - 20:00 10:…" at bounding box center [986, 254] width 89 height 242
click at [1209, 61] on span at bounding box center [1209, 61] width 19 height 19
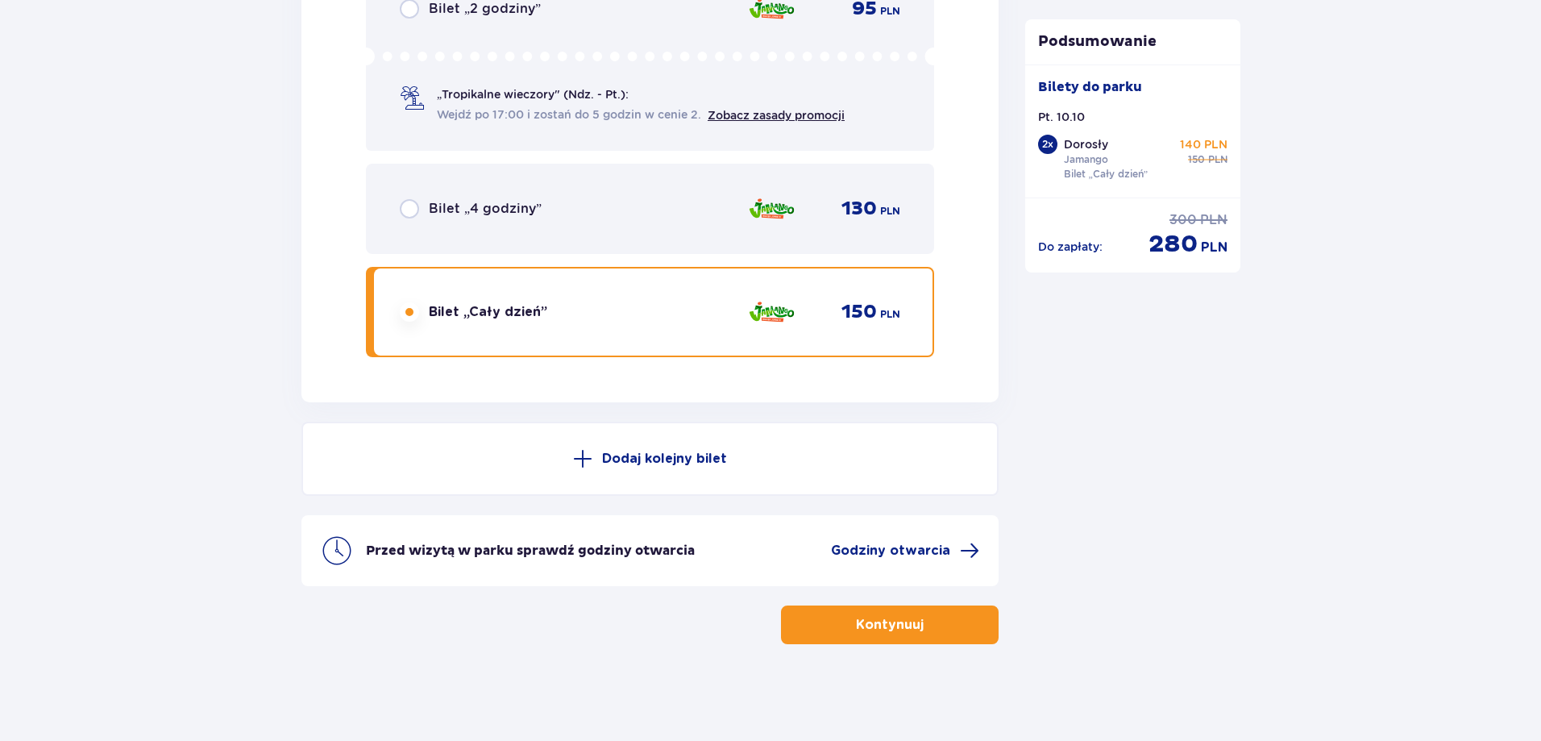
click at [901, 630] on p "Kontynuuj" at bounding box center [890, 625] width 68 height 18
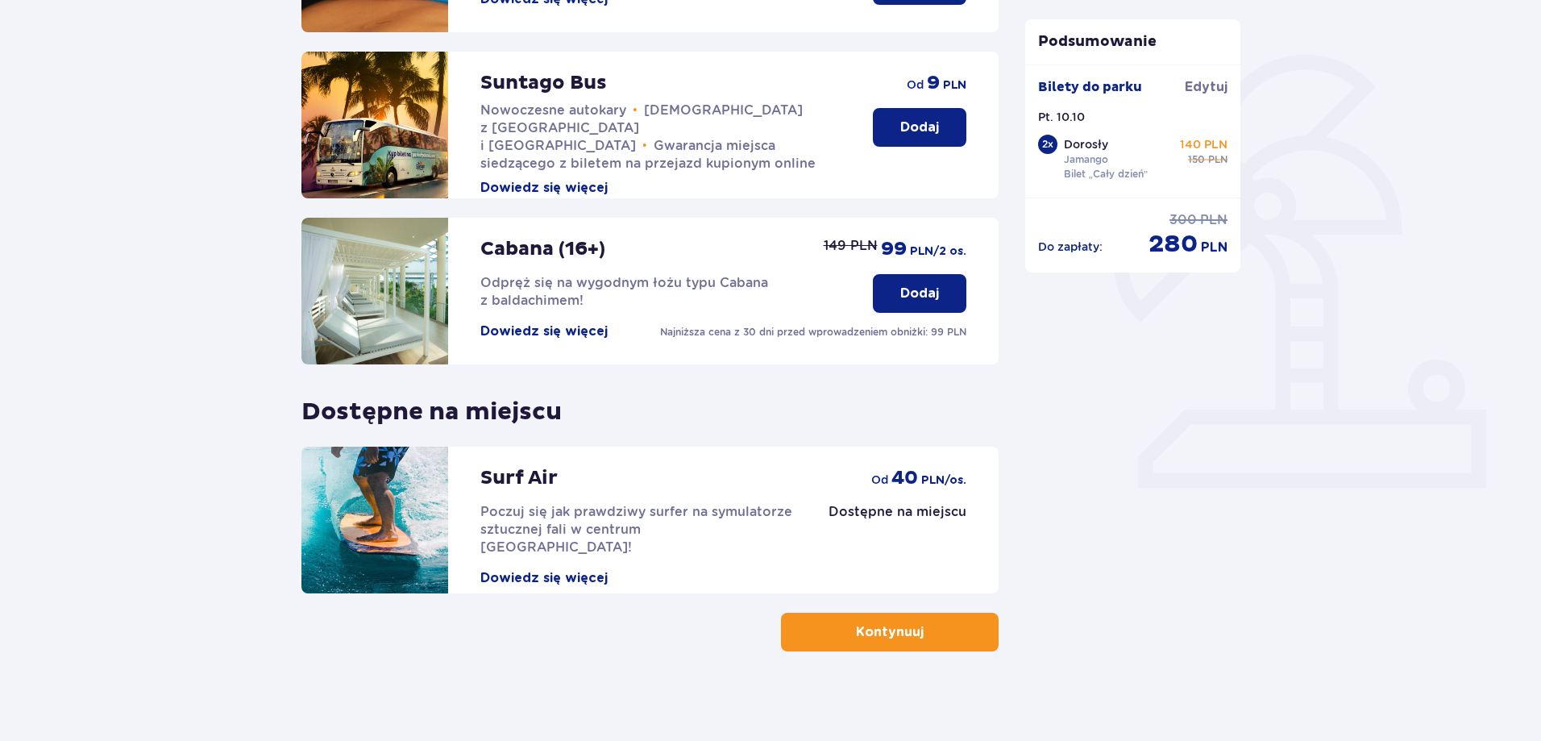
scroll to position [352, 0]
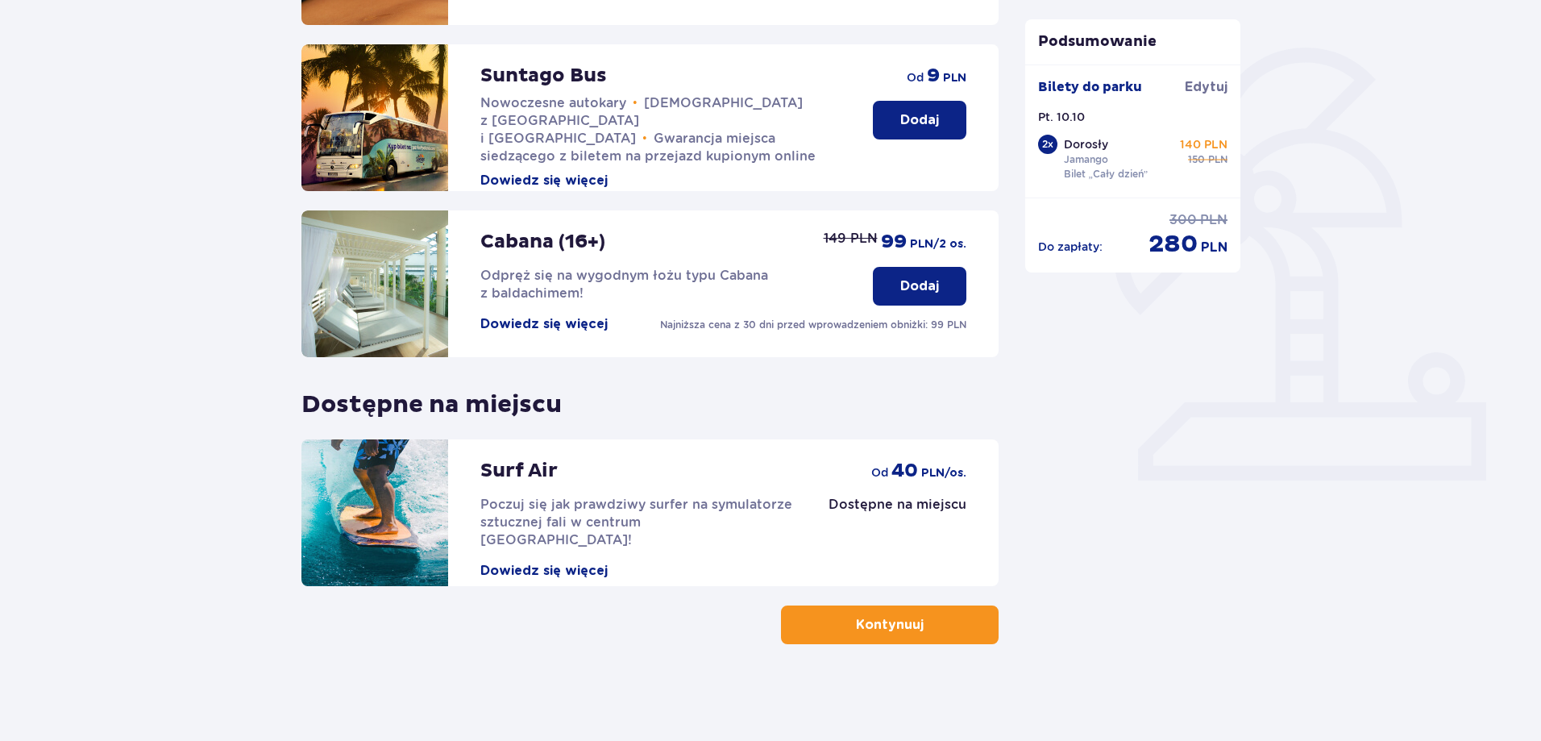
click at [907, 622] on p "Kontynuuj" at bounding box center [890, 625] width 68 height 18
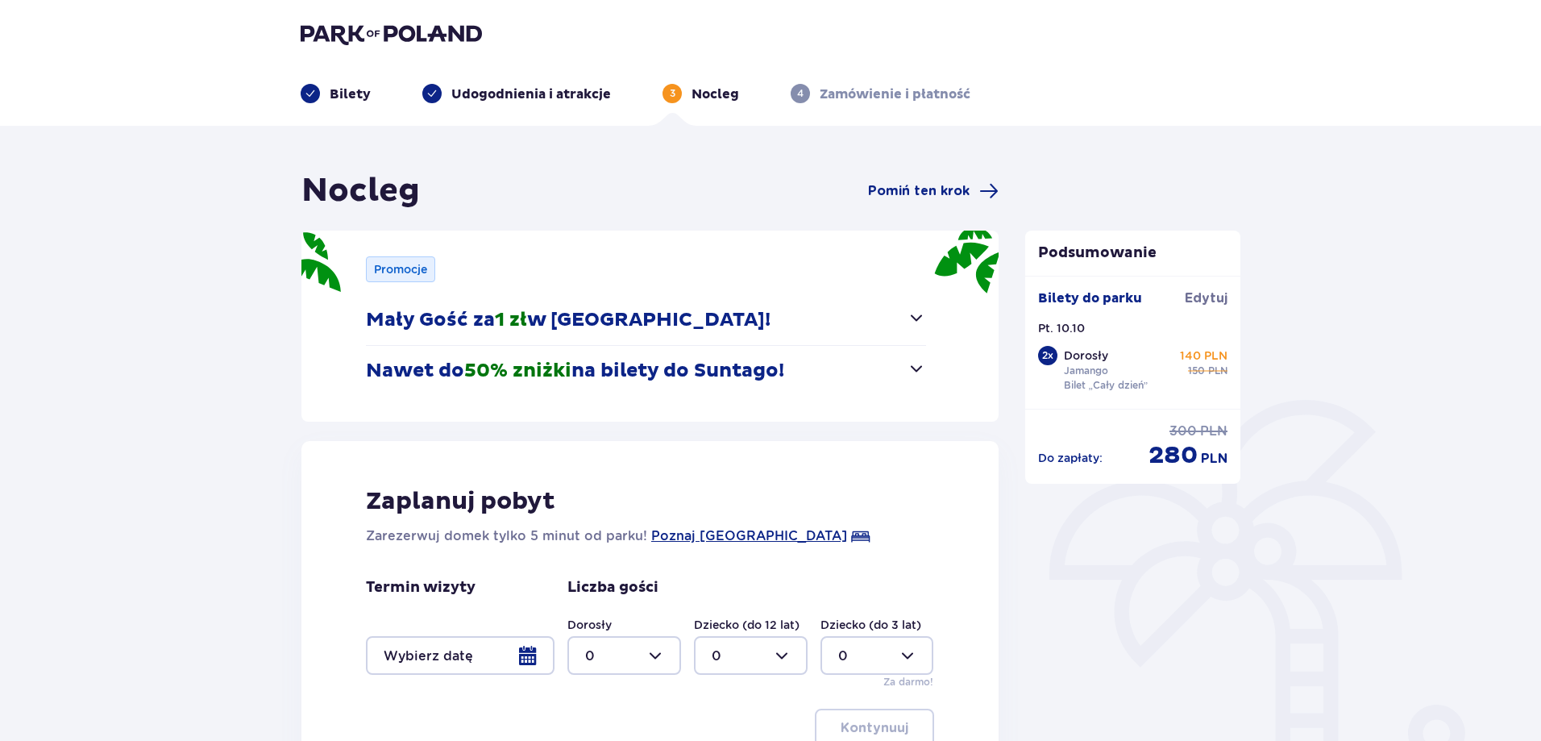
click at [809, 375] on button "Nawet do 50% zniżki na bilety do Suntago!" at bounding box center [646, 371] width 560 height 50
